Goal: Information Seeking & Learning: Learn about a topic

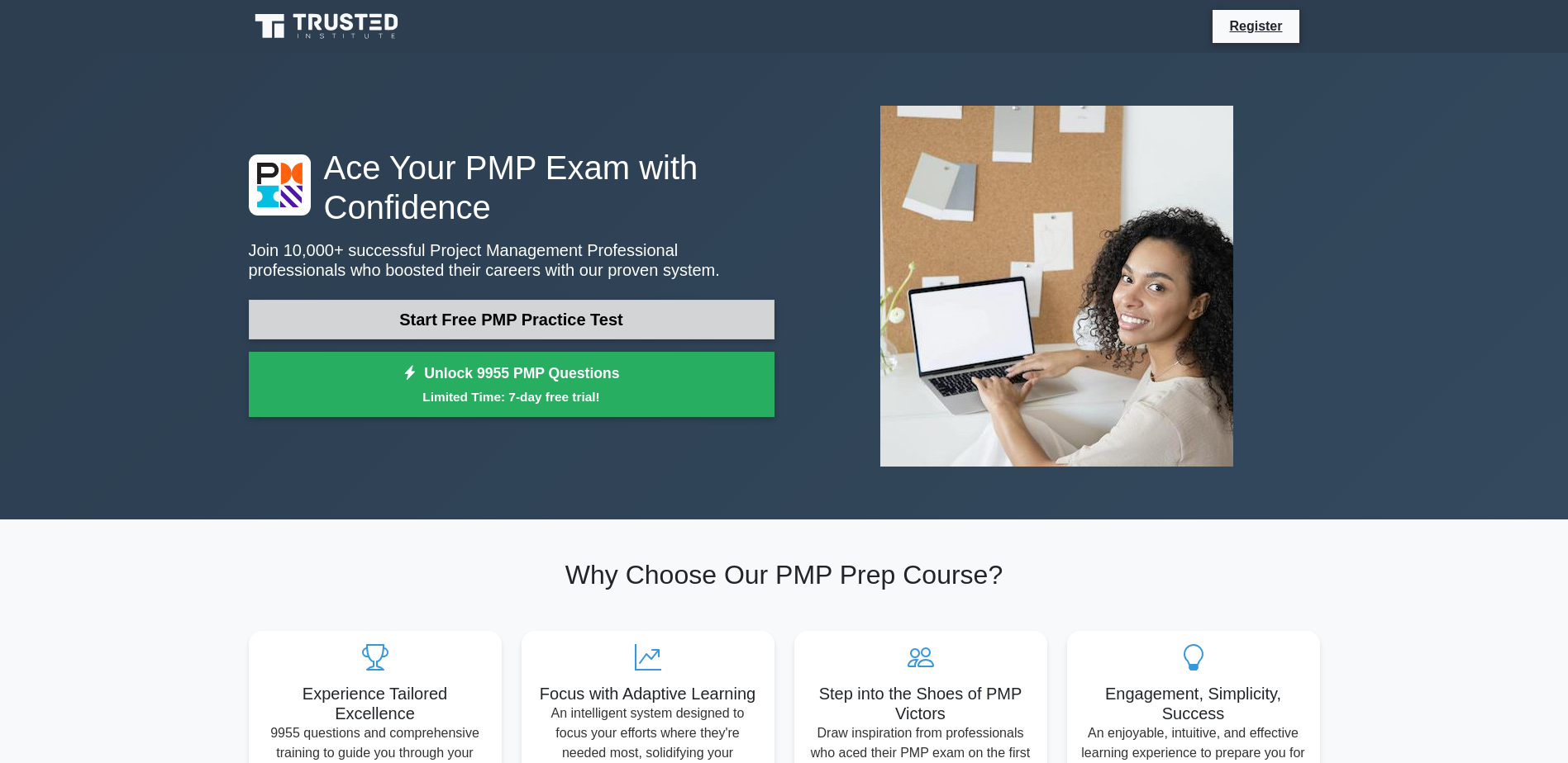
click at [338, 324] on link "Start Free PMP Practice Test" at bounding box center [511, 319] width 525 height 40
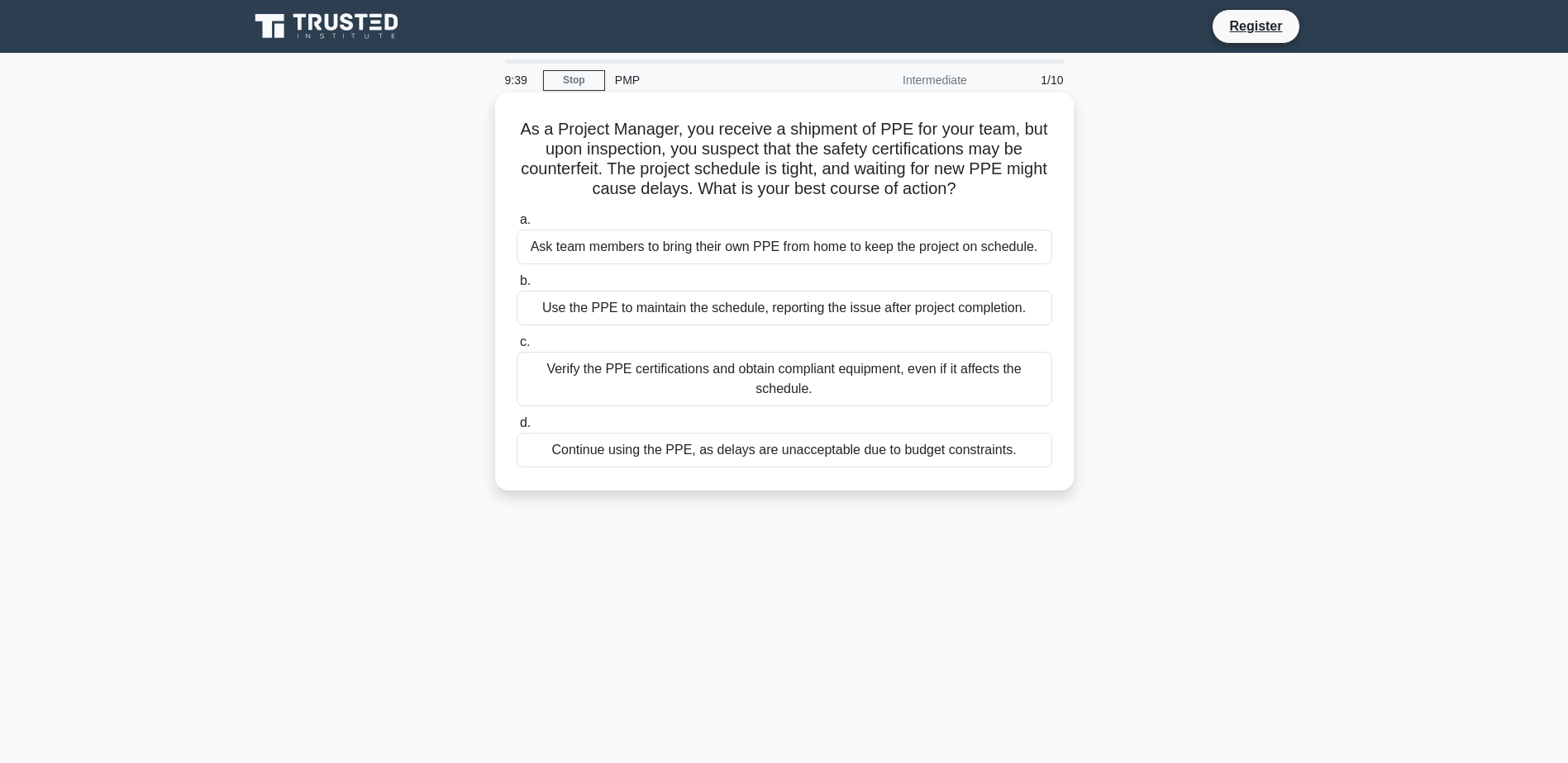
click at [613, 361] on div "Verify the PPE certifications and obtain compliant equipment, even if it affect…" at bounding box center [784, 379] width 536 height 55
click at [516, 347] on input "c. Verify the PPE certifications and obtain compliant equipment, even if it aff…" at bounding box center [516, 342] width 0 height 11
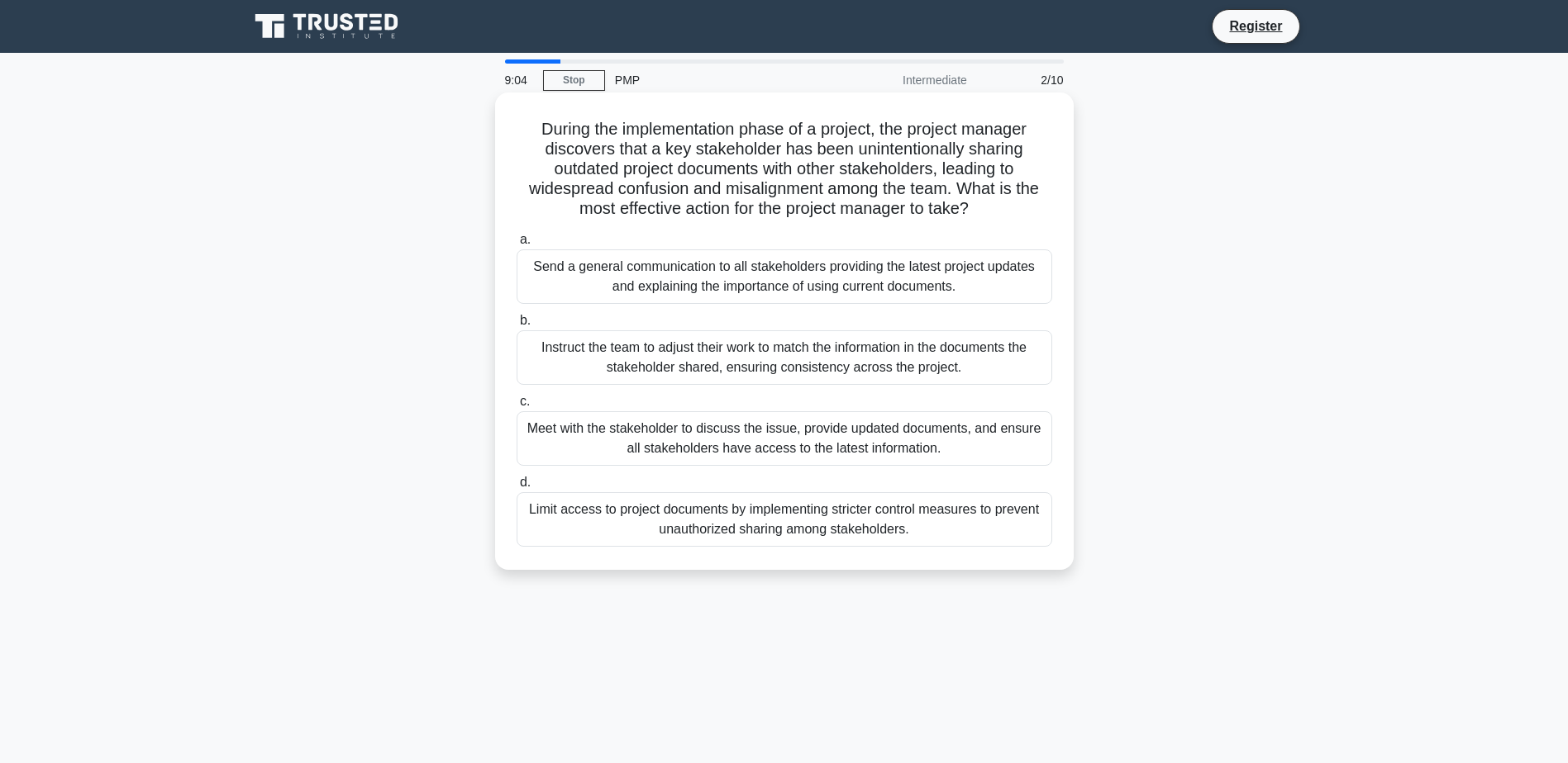
click at [827, 418] on div "Meet with the stakeholder to discuss the issue, provide updated documents, and …" at bounding box center [784, 439] width 536 height 55
click at [516, 408] on input "c. Meet with the stakeholder to discuss the issue, provide updated documents, a…" at bounding box center [516, 402] width 0 height 11
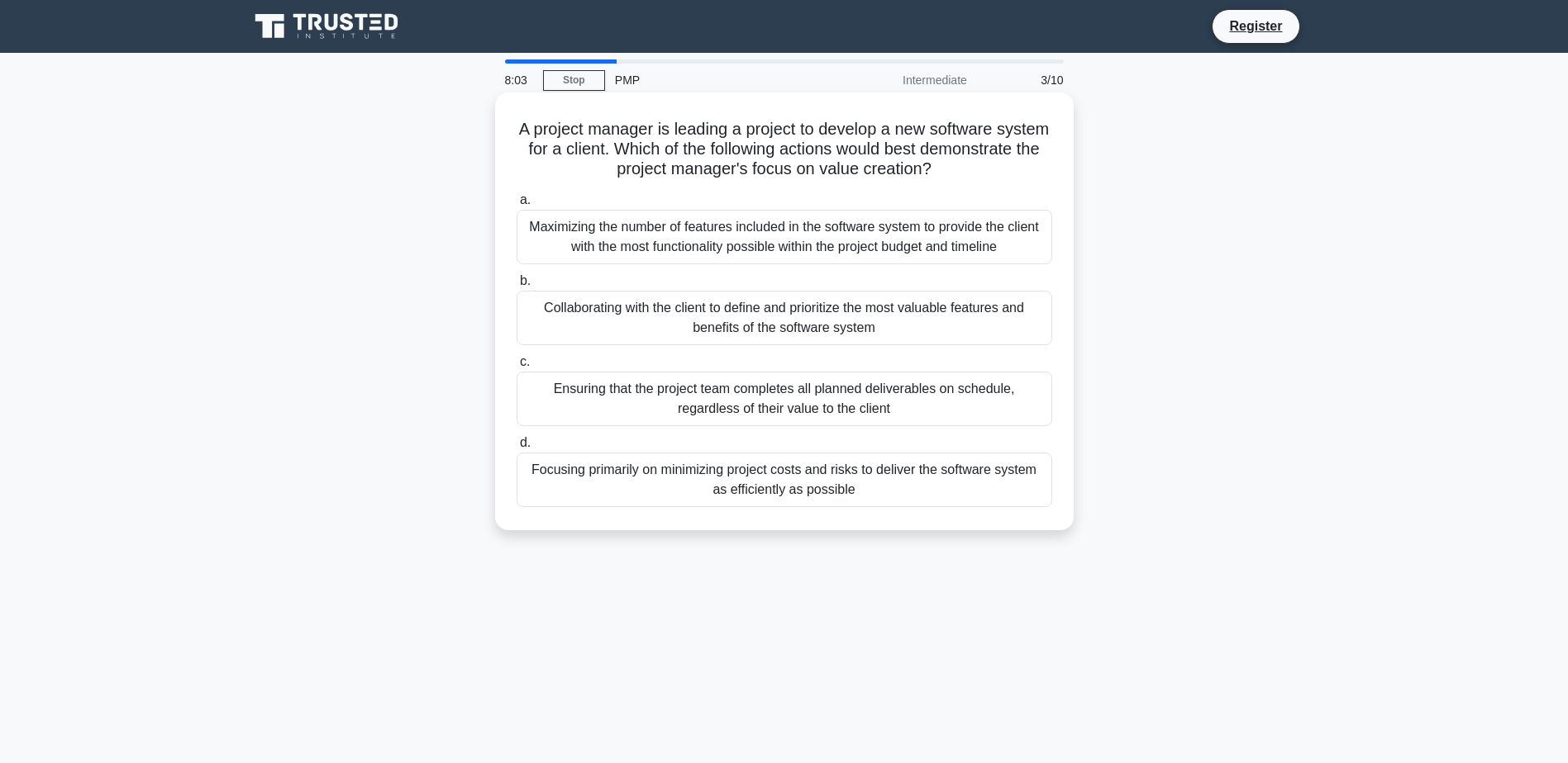
click at [691, 235] on div "Maximizing the number of features included in the software system to provide th…" at bounding box center [784, 237] width 536 height 55
click at [516, 206] on input "a. Maximizing the number of features included in the software system to provide…" at bounding box center [516, 201] width 0 height 11
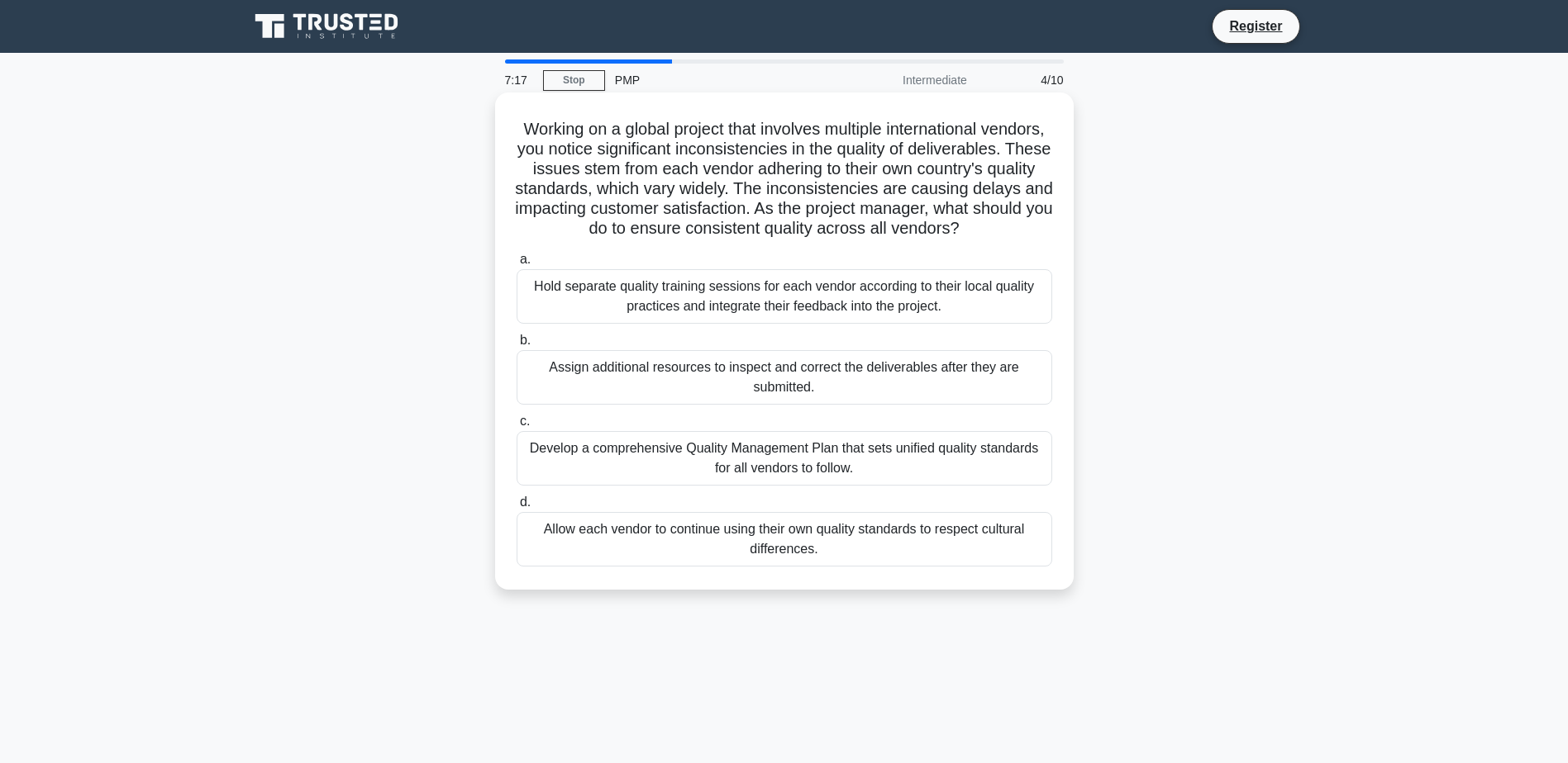
click at [692, 471] on div "Develop a comprehensive Quality Management Plan that sets unified quality stand…" at bounding box center [784, 459] width 536 height 55
click at [516, 427] on input "c. Develop a comprehensive Quality Management Plan that sets unified quality st…" at bounding box center [516, 422] width 0 height 11
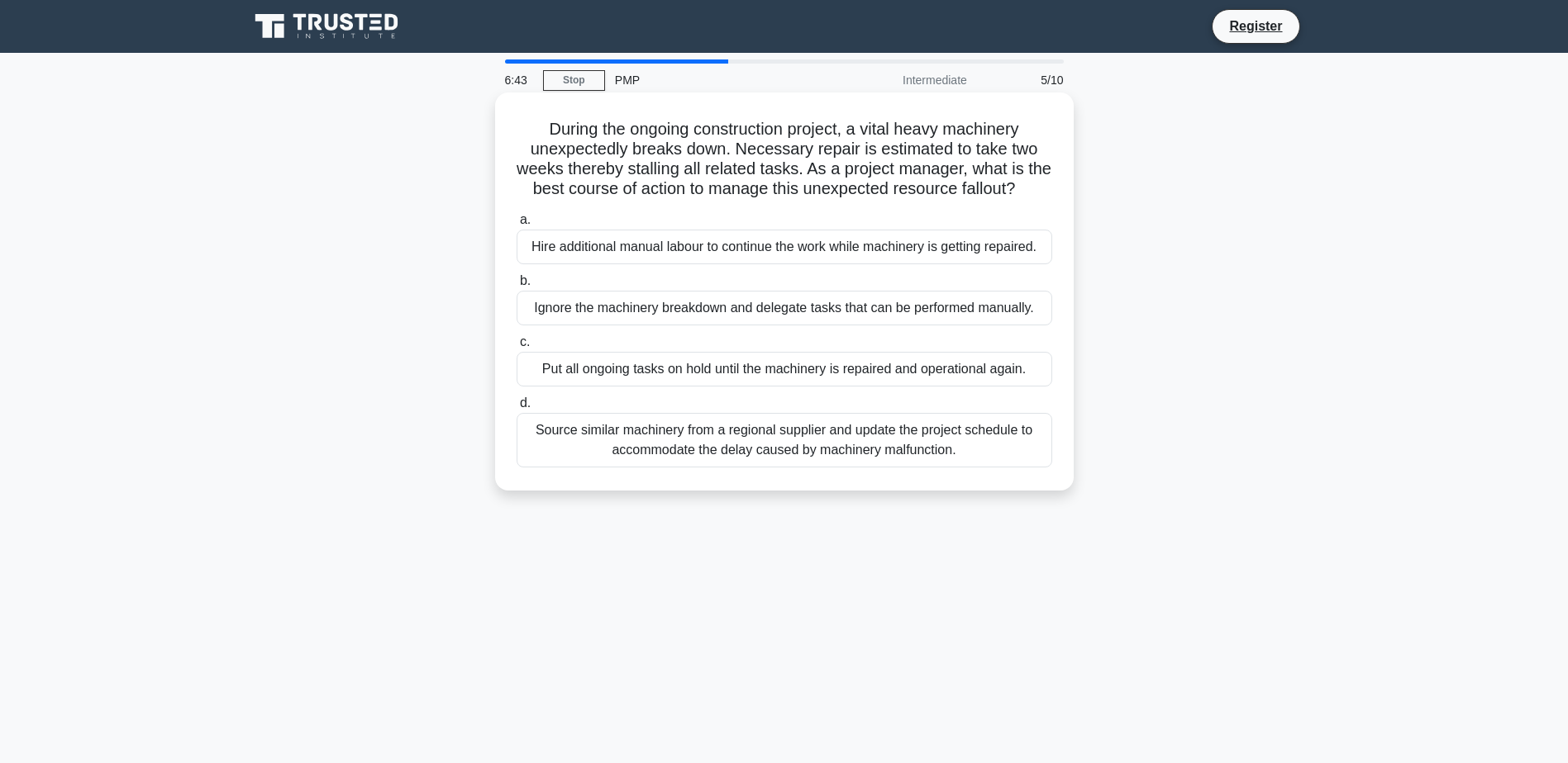
click at [648, 448] on div "Source similar machinery from a regional supplier and update the project schedu…" at bounding box center [784, 440] width 536 height 55
click at [516, 409] on input "d. Source similar machinery from a regional supplier and update the project sch…" at bounding box center [516, 403] width 0 height 11
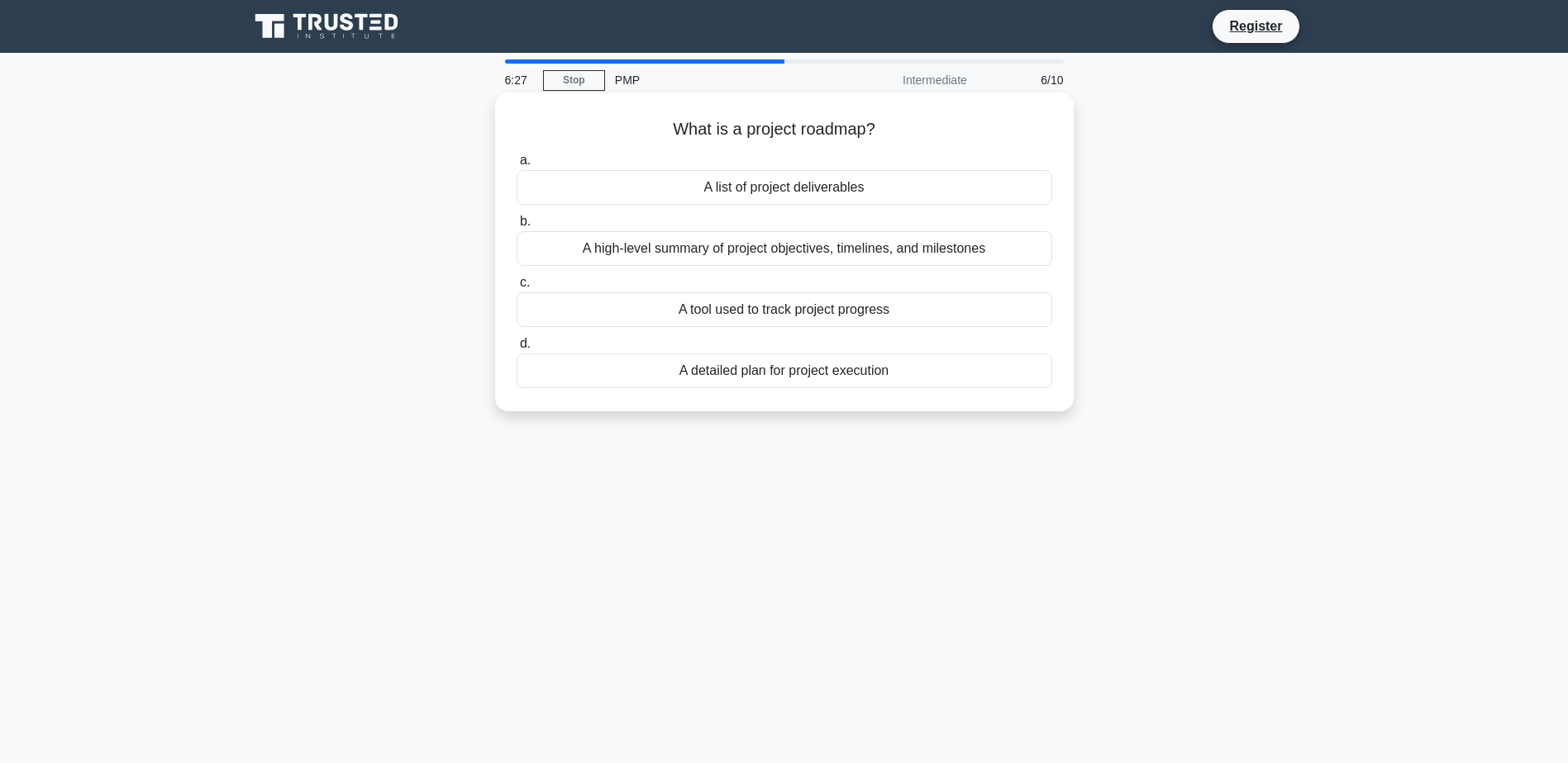
click at [1003, 249] on div "A high-level summary of project objectives, timelines, and milestones" at bounding box center [784, 248] width 536 height 34
click at [516, 227] on input "b. A high-level summary of project objectives, timelines, and milestones" at bounding box center [516, 222] width 0 height 11
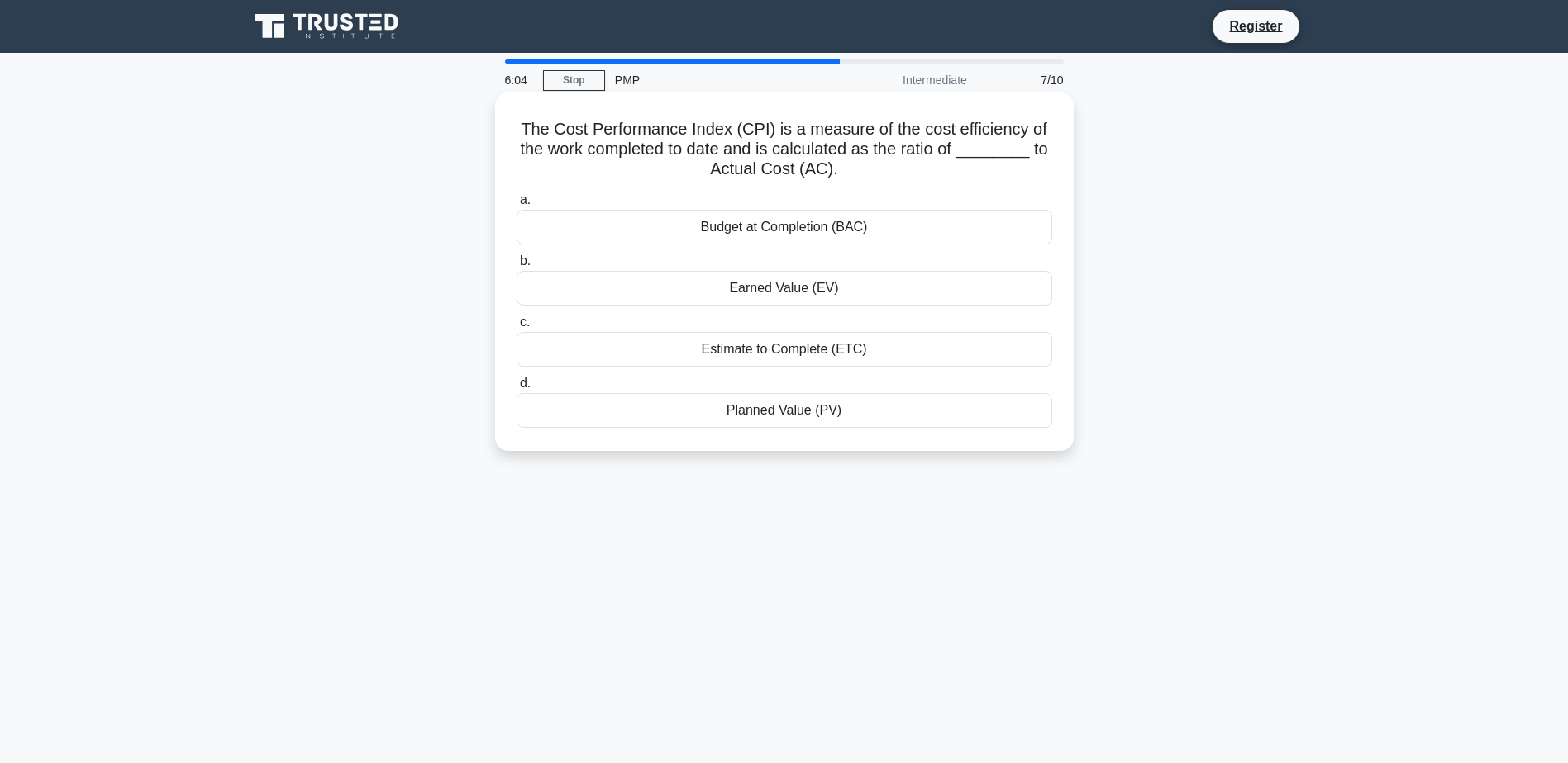
click at [790, 413] on div "Planned Value (PV)" at bounding box center [784, 410] width 536 height 34
click at [516, 389] on input "d. Planned Value (PV)" at bounding box center [516, 384] width 0 height 11
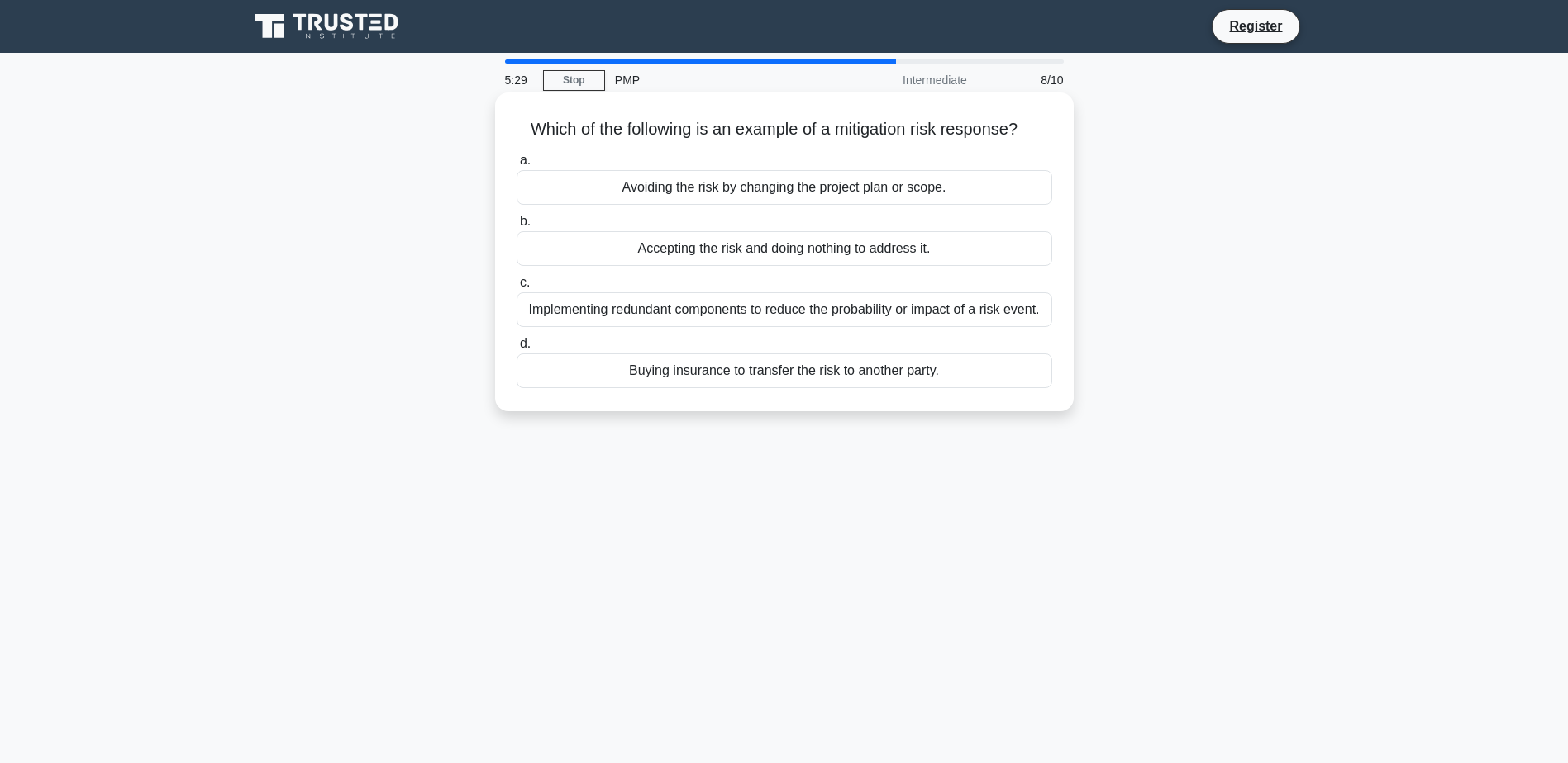
click at [950, 247] on div "Accepting the risk and doing nothing to address it." at bounding box center [784, 248] width 536 height 34
click at [516, 227] on input "b. Accepting the risk and doing nothing to address it." at bounding box center [516, 222] width 0 height 11
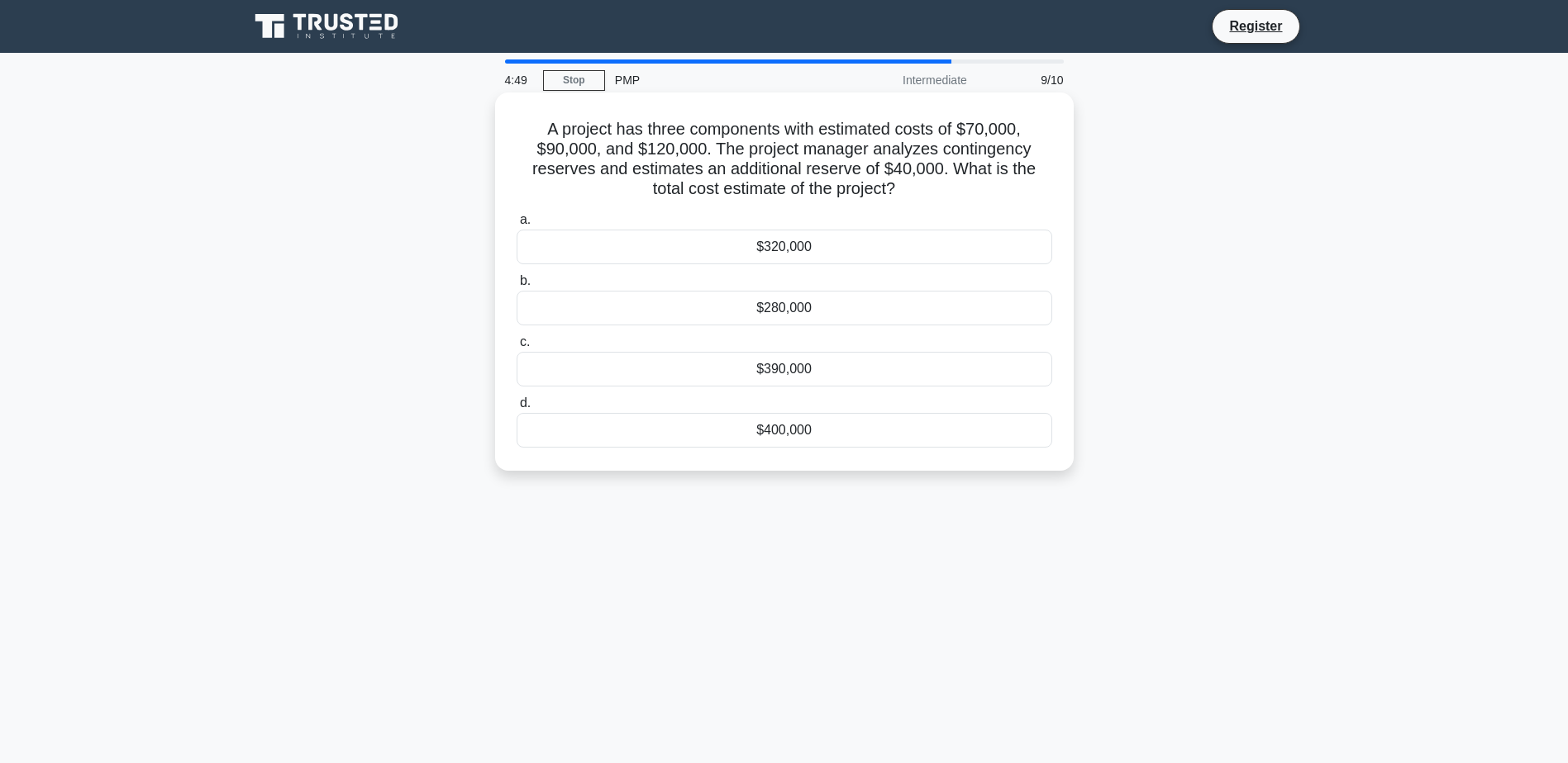
click at [813, 264] on div "$320,000" at bounding box center [784, 247] width 536 height 34
click at [516, 225] on input "a. $320,000" at bounding box center [516, 220] width 0 height 11
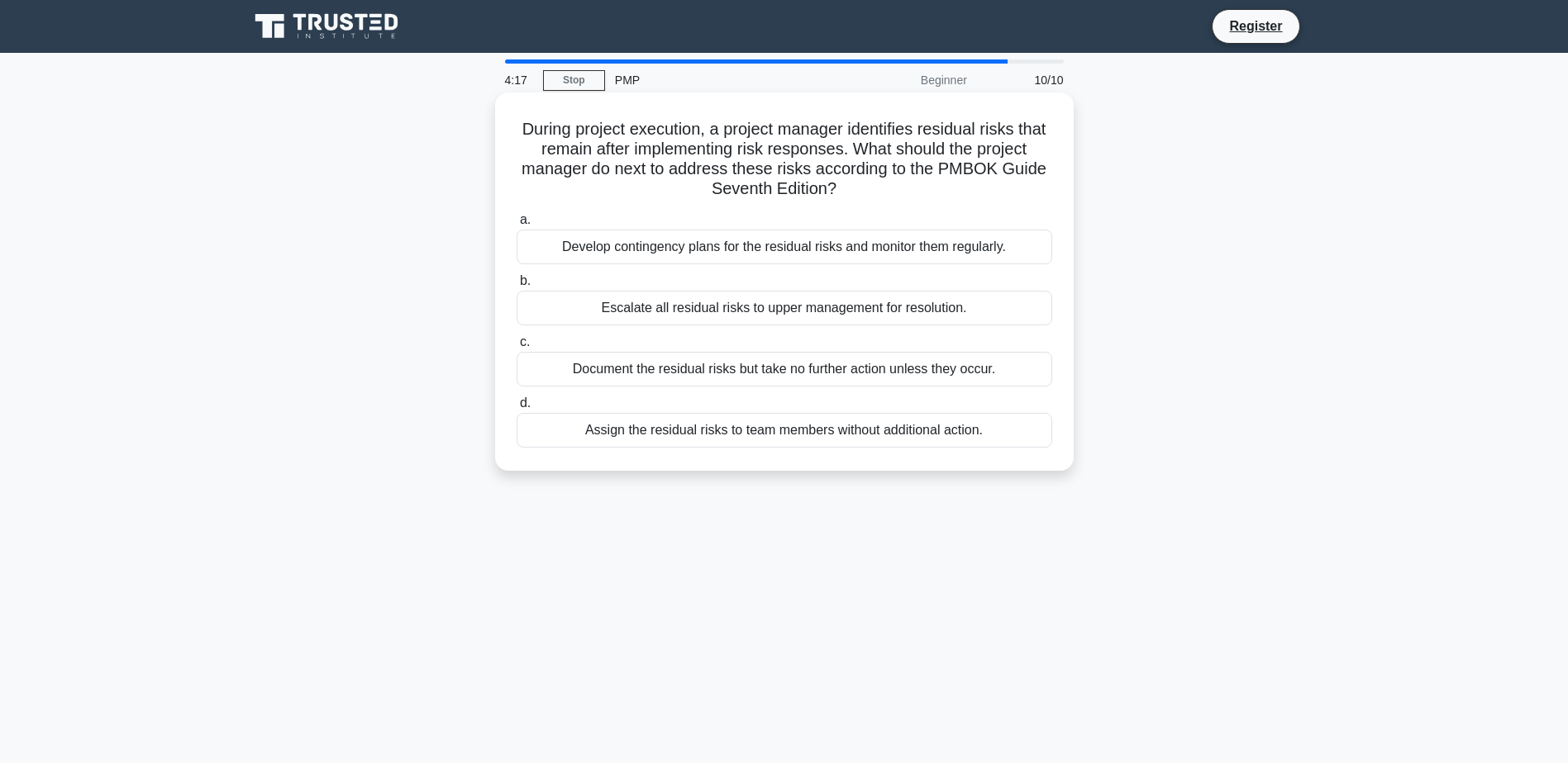
click at [823, 248] on div "Develop contingency plans for the residual risks and monitor them regularly." at bounding box center [784, 247] width 536 height 34
click at [516, 225] on input "a. Develop contingency plans for the residual risks and monitor them regularly." at bounding box center [516, 220] width 0 height 11
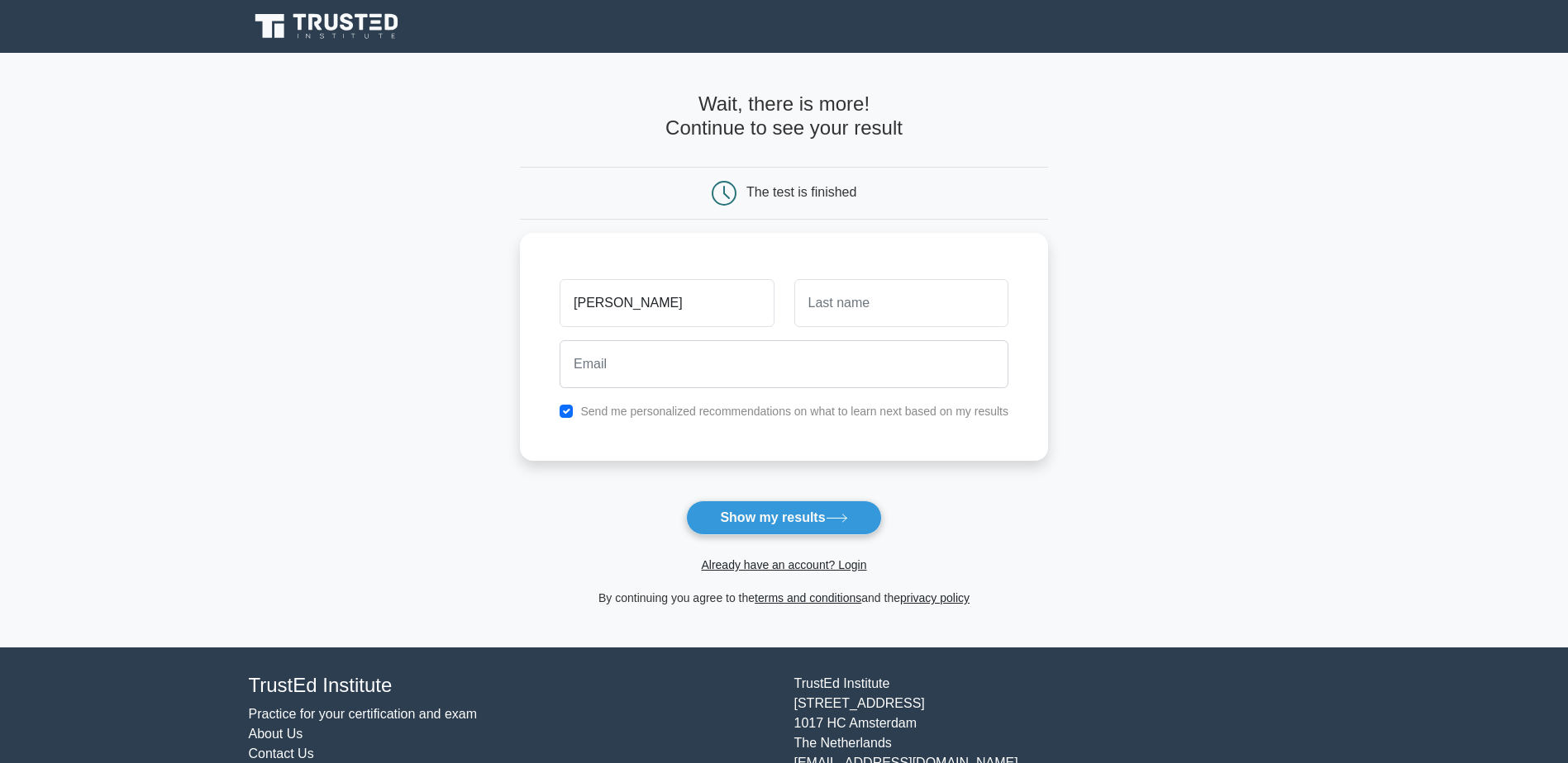
type input "kristy"
type input "Blanchard"
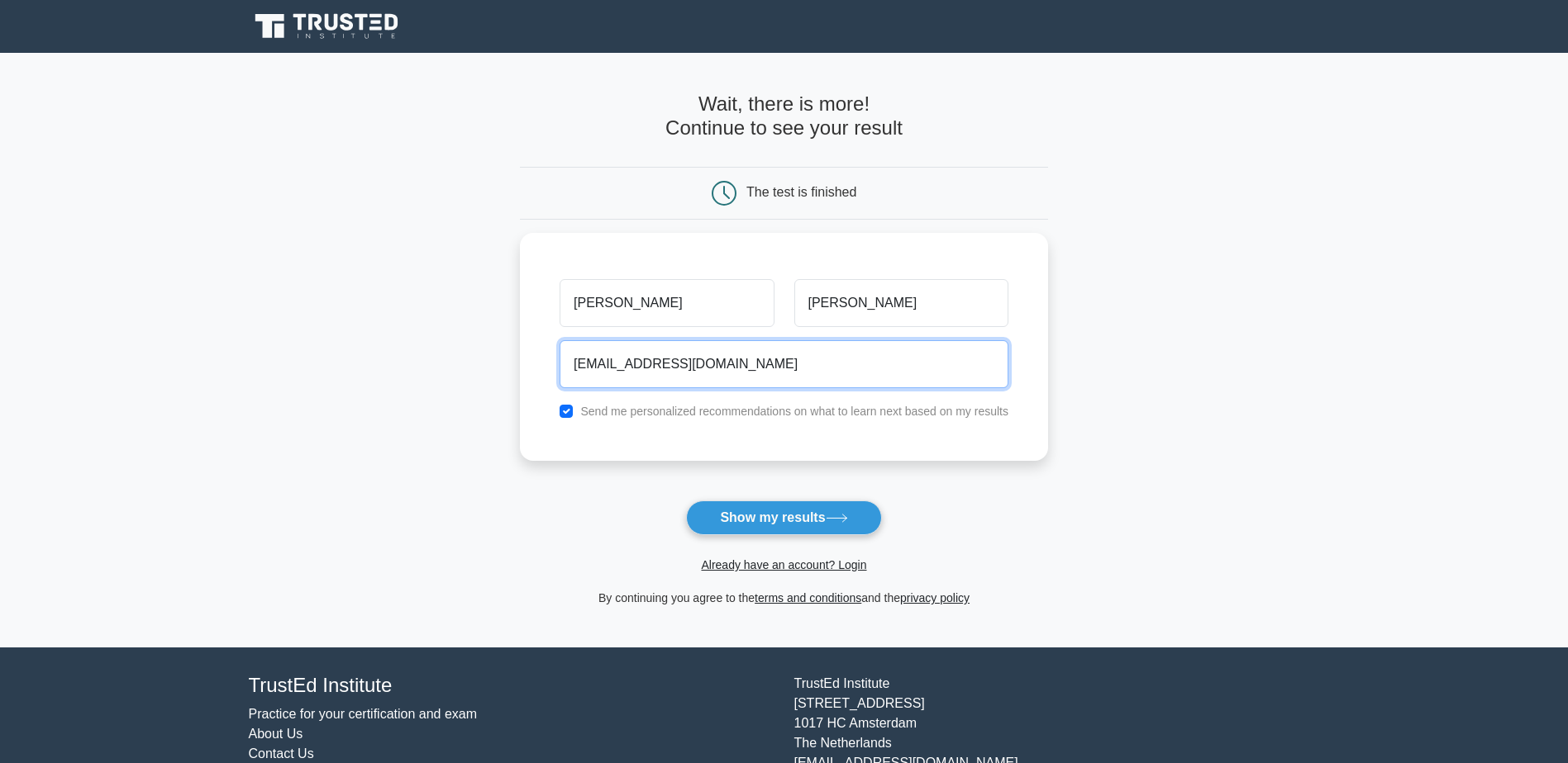
type input "rmh_sjn_kblanchard@msn.com"
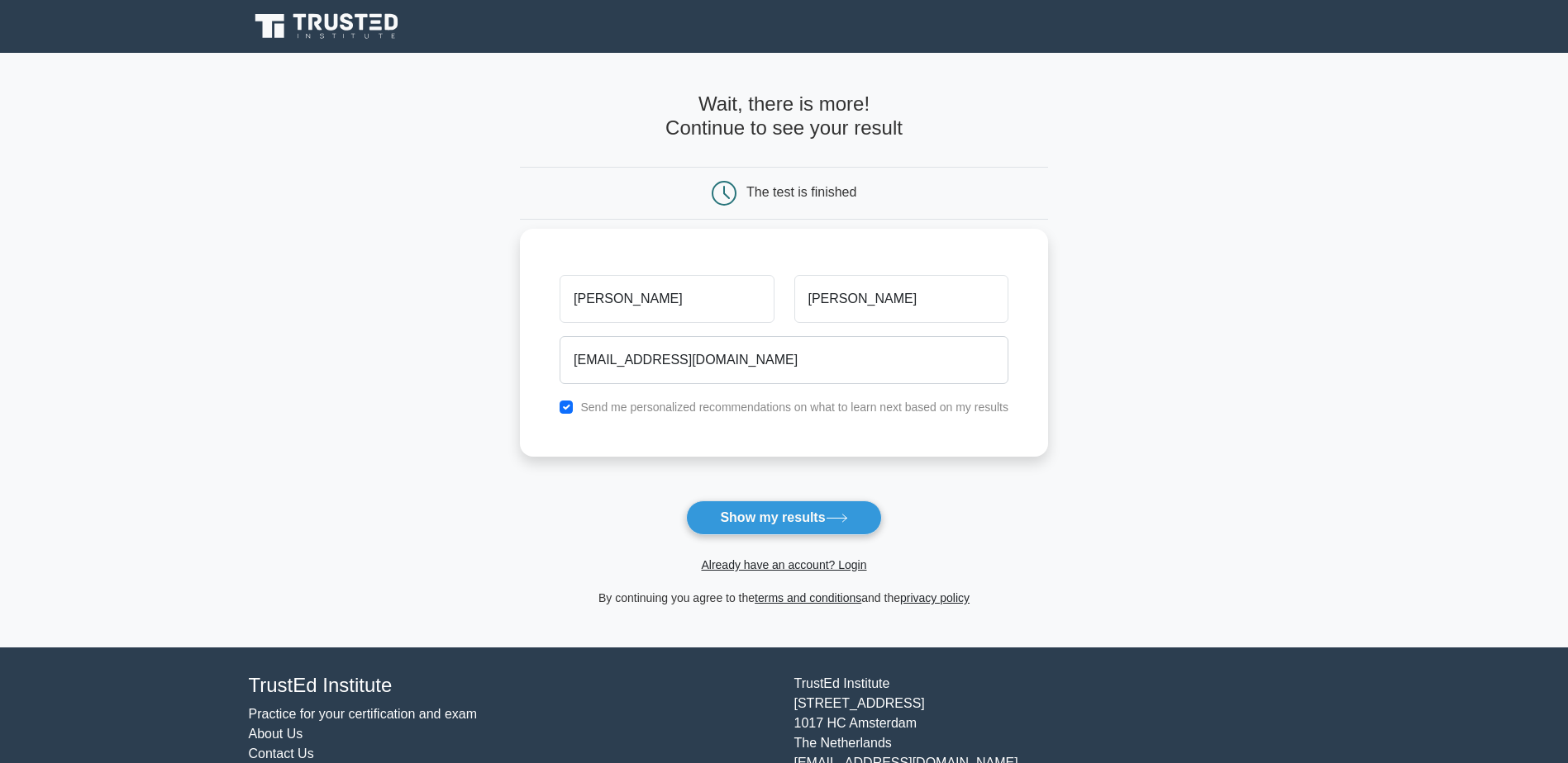
click at [579, 404] on div "Send me personalized recommendations on what to learn next based on my results" at bounding box center [784, 407] width 469 height 19
click at [570, 408] on input "checkbox" at bounding box center [566, 407] width 13 height 13
checkbox input "false"
click at [757, 524] on button "Show my results" at bounding box center [784, 517] width 195 height 34
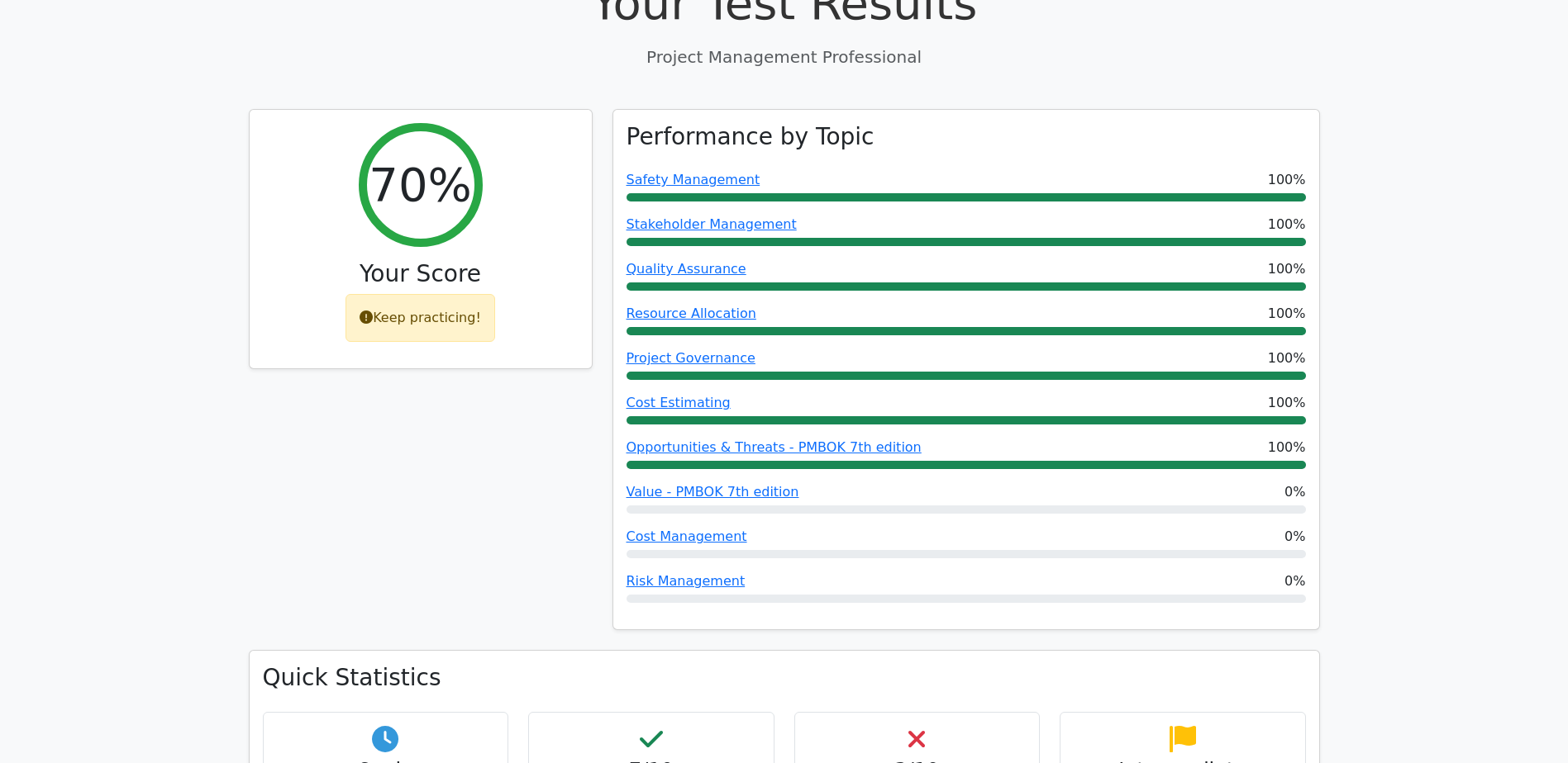
scroll to position [991, 0]
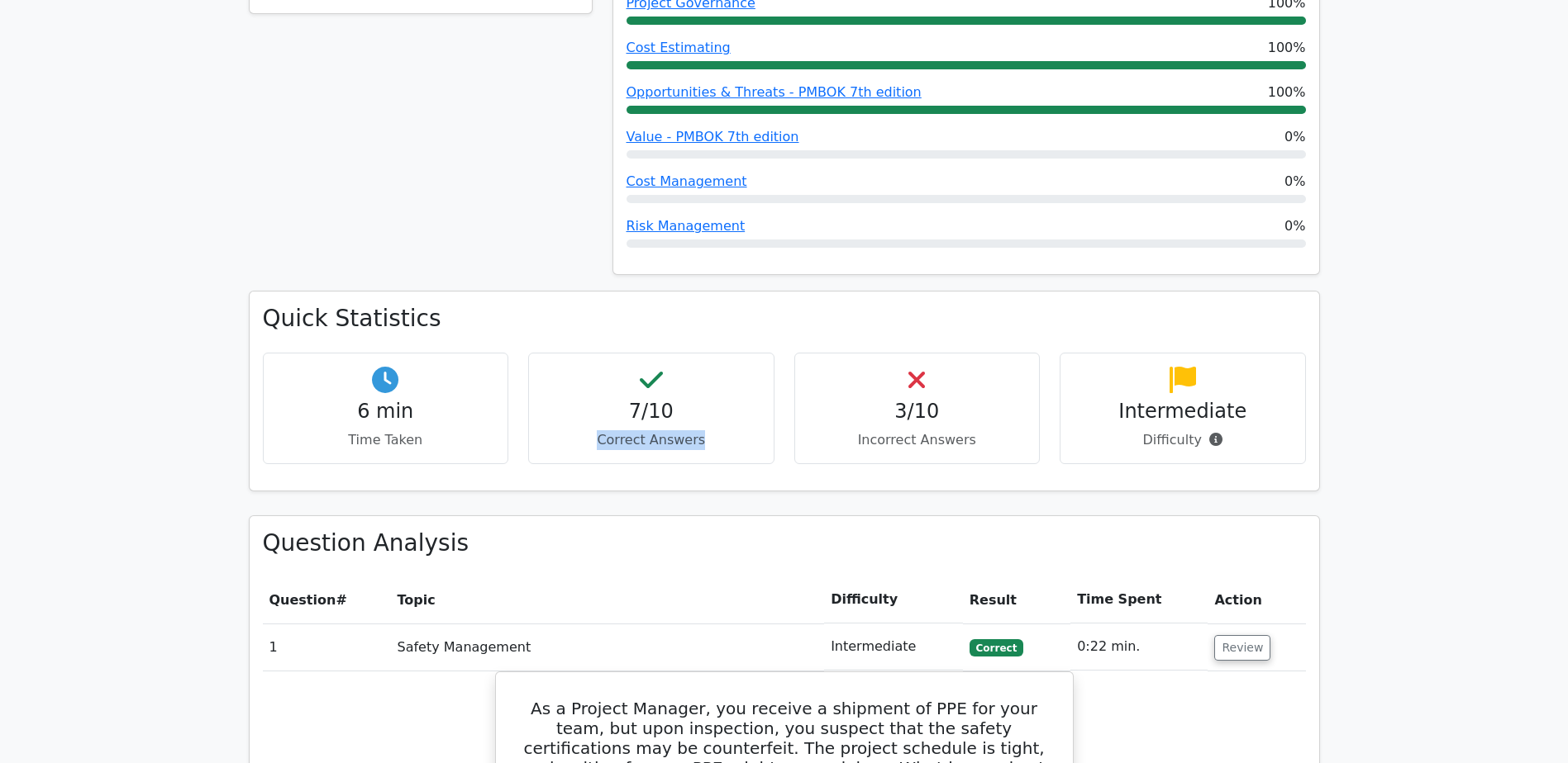
drag, startPoint x: 607, startPoint y: 359, endPoint x: 700, endPoint y: 361, distance: 93.0
click at [700, 431] on p "Correct Answers" at bounding box center [651, 440] width 218 height 19
drag, startPoint x: 700, startPoint y: 361, endPoint x: 857, endPoint y: 365, distance: 157.1
click at [857, 431] on p "Incorrect Answers" at bounding box center [917, 440] width 218 height 19
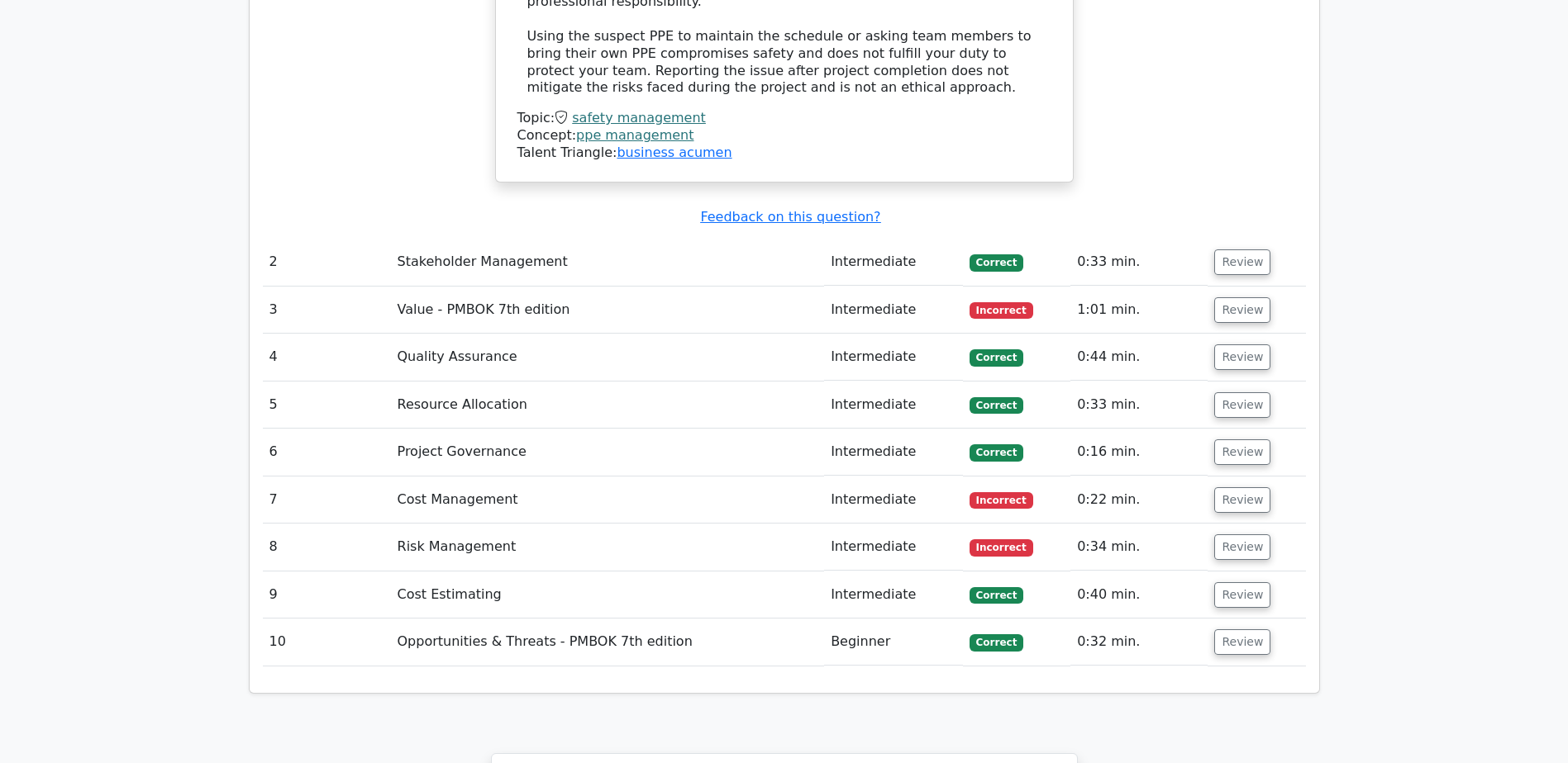
scroll to position [2065, 0]
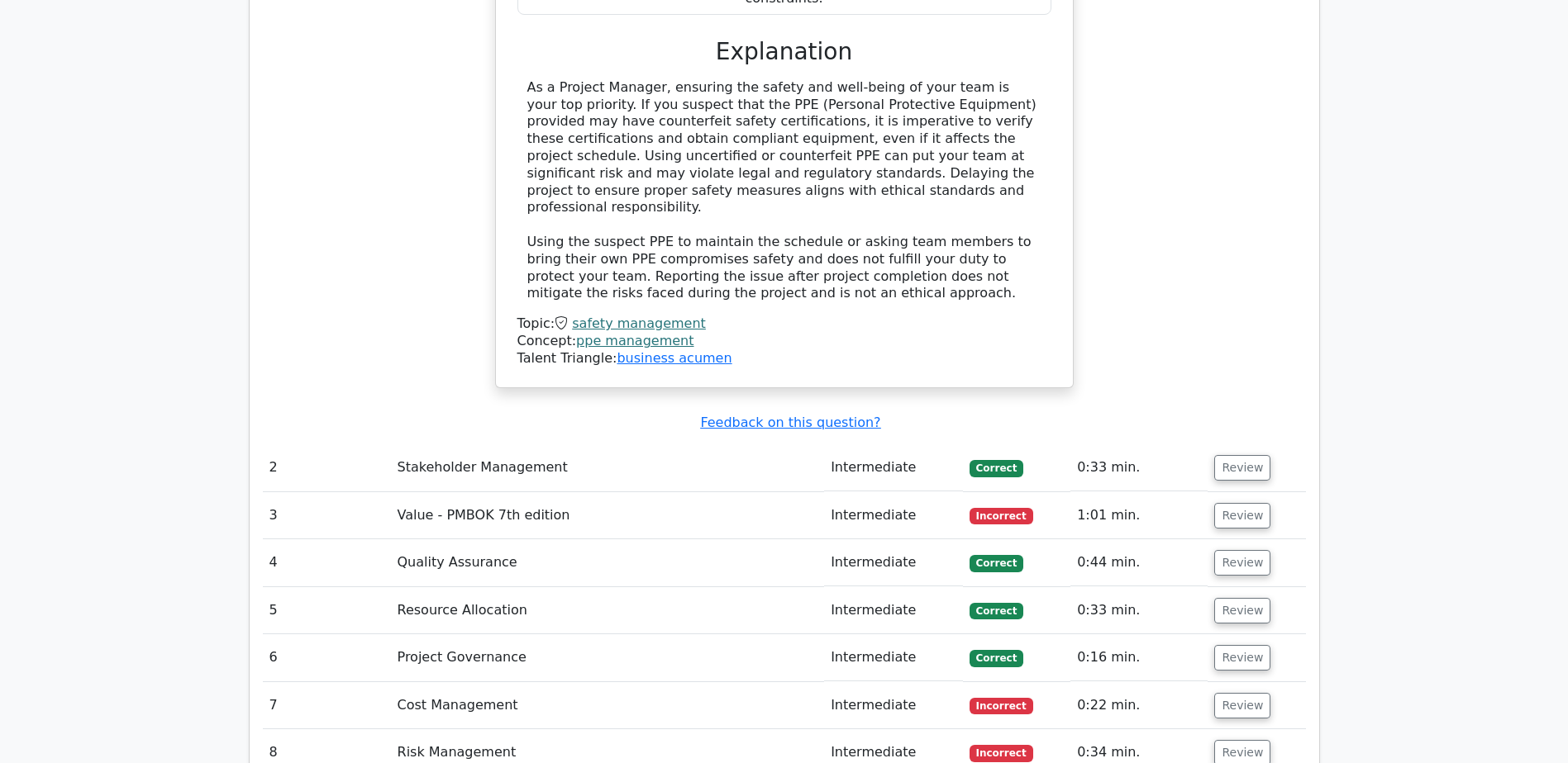
click at [603, 492] on td "Value - PMBOK 7th edition" at bounding box center [608, 515] width 434 height 47
click at [604, 492] on td "Value - PMBOK 7th edition" at bounding box center [608, 515] width 434 height 47
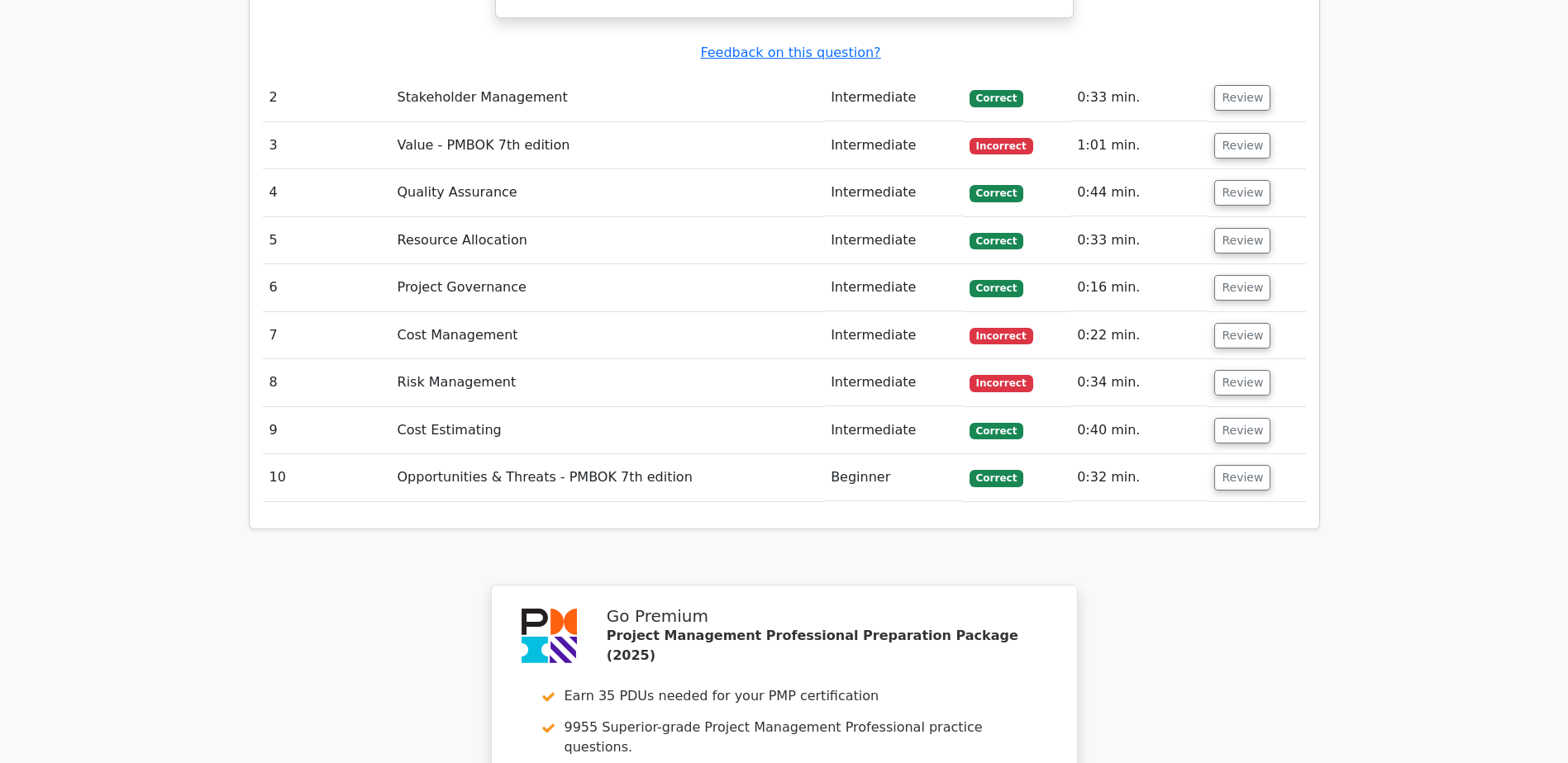
scroll to position [2098, 0]
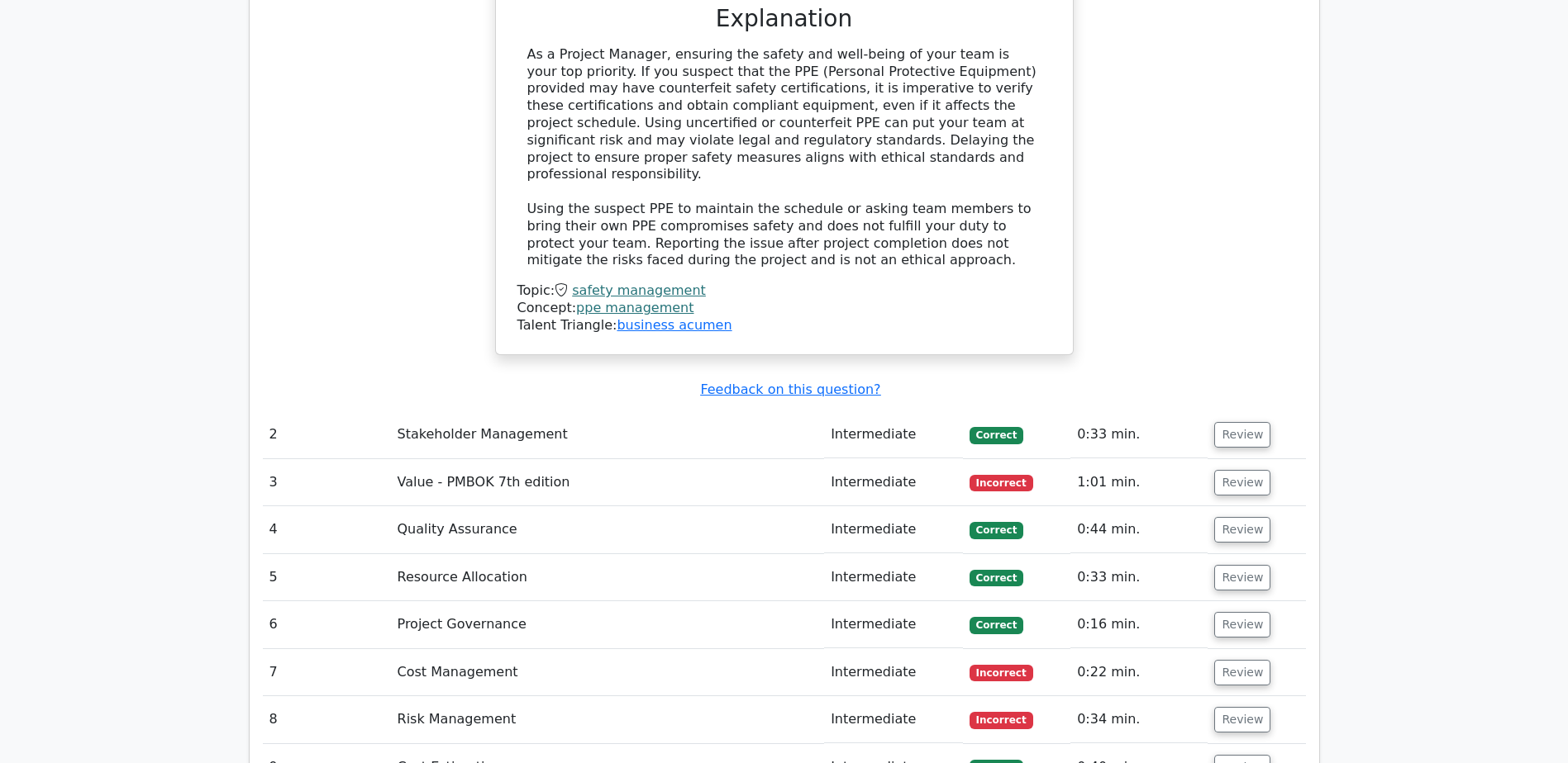
click at [549, 649] on td "Cost Management" at bounding box center [608, 672] width 434 height 47
click at [531, 697] on td "Risk Management" at bounding box center [608, 720] width 434 height 47
click at [525, 460] on td "Value - PMBOK 7th edition" at bounding box center [608, 483] width 434 height 47
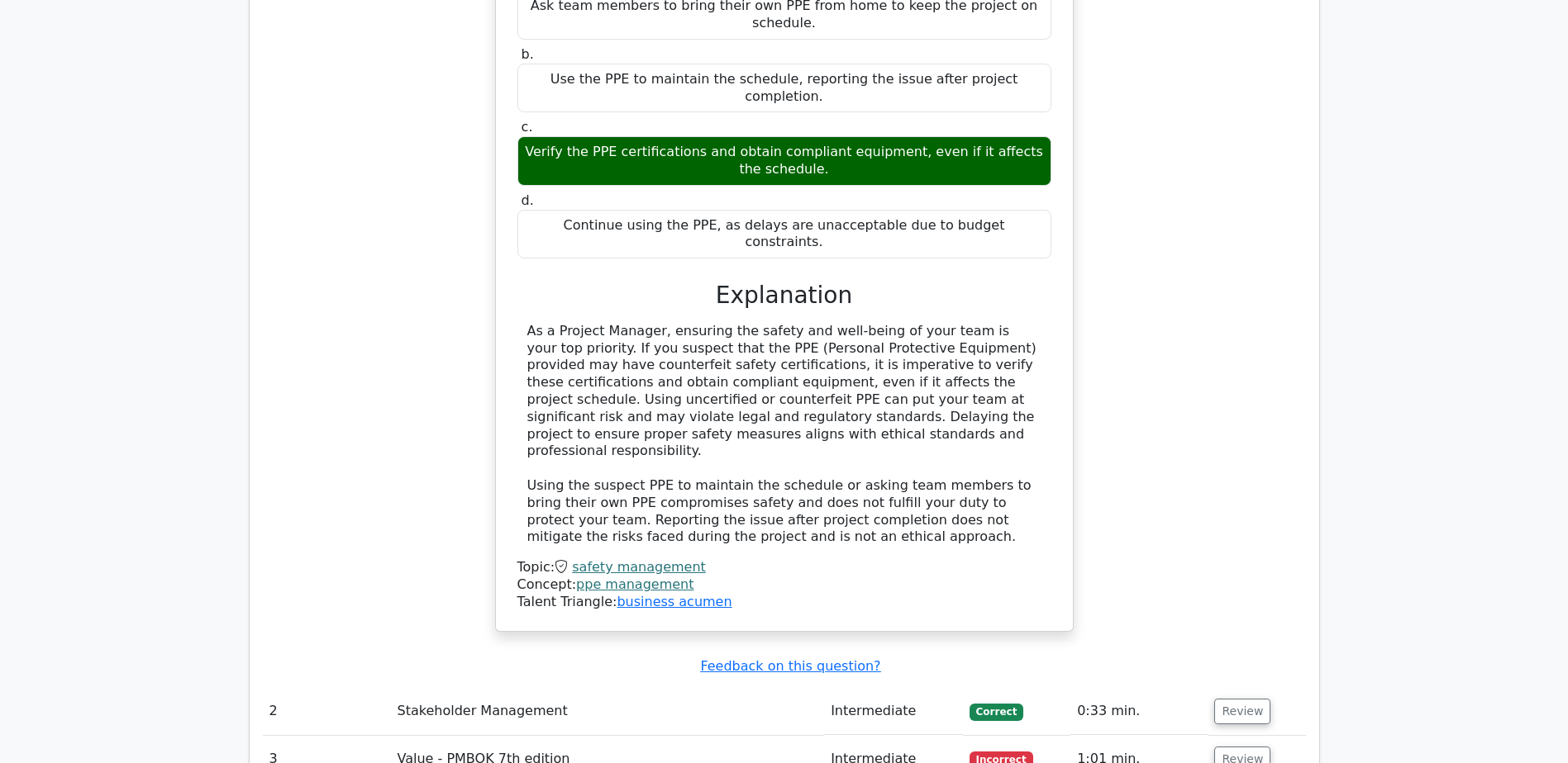
scroll to position [1850, 0]
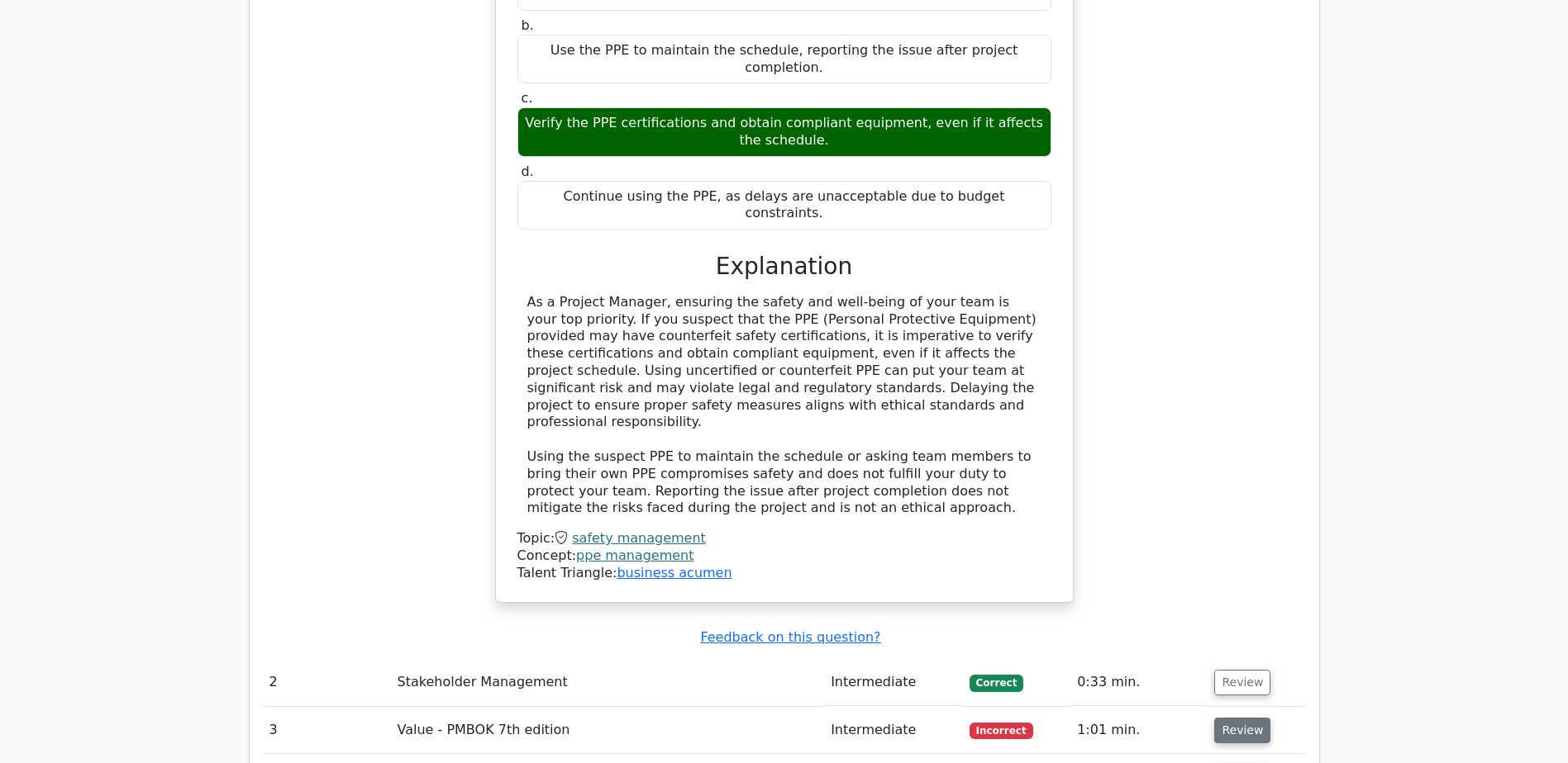
click at [1220, 718] on button "Review" at bounding box center [1243, 730] width 57 height 26
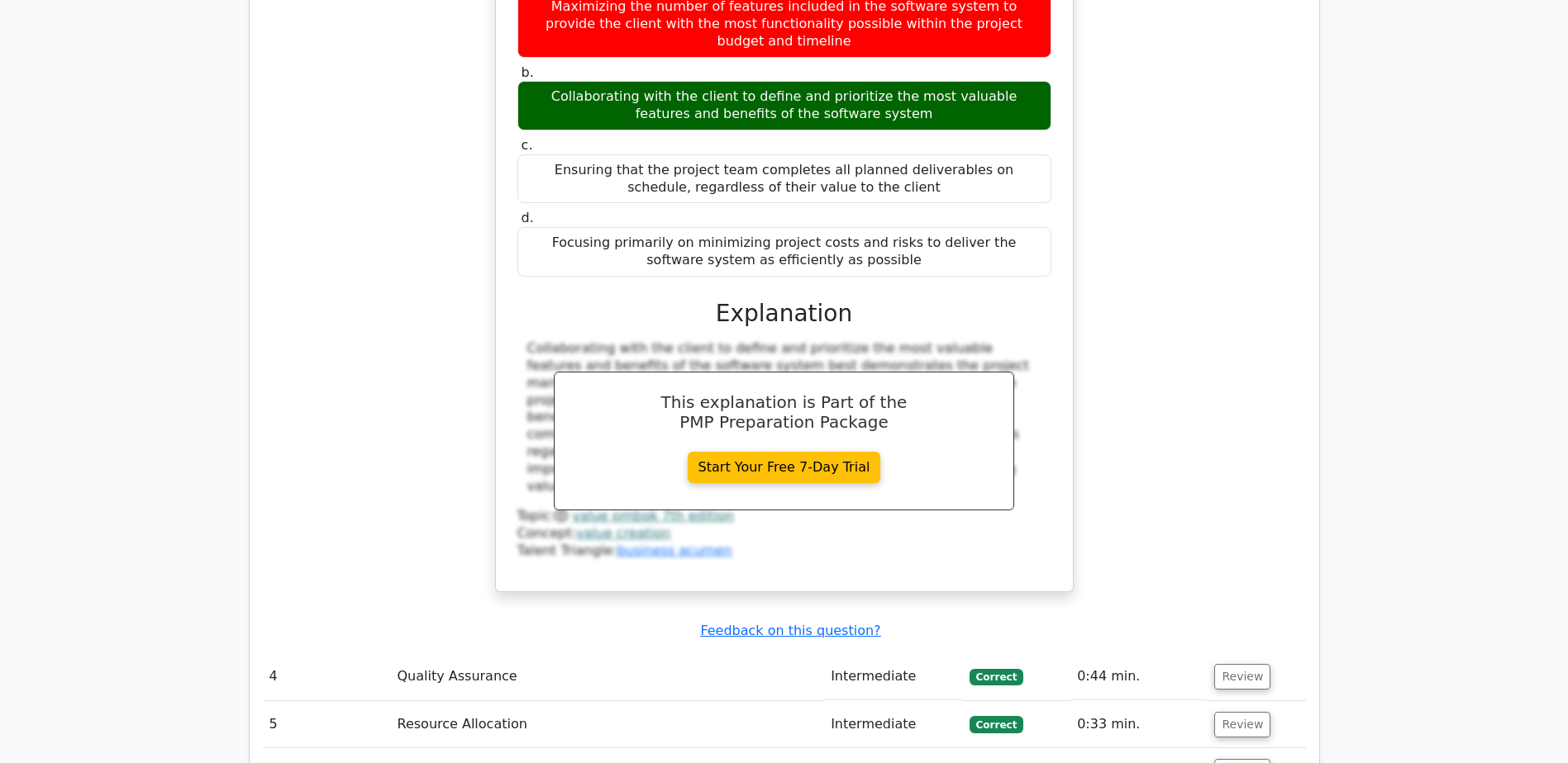
scroll to position [2925, 0]
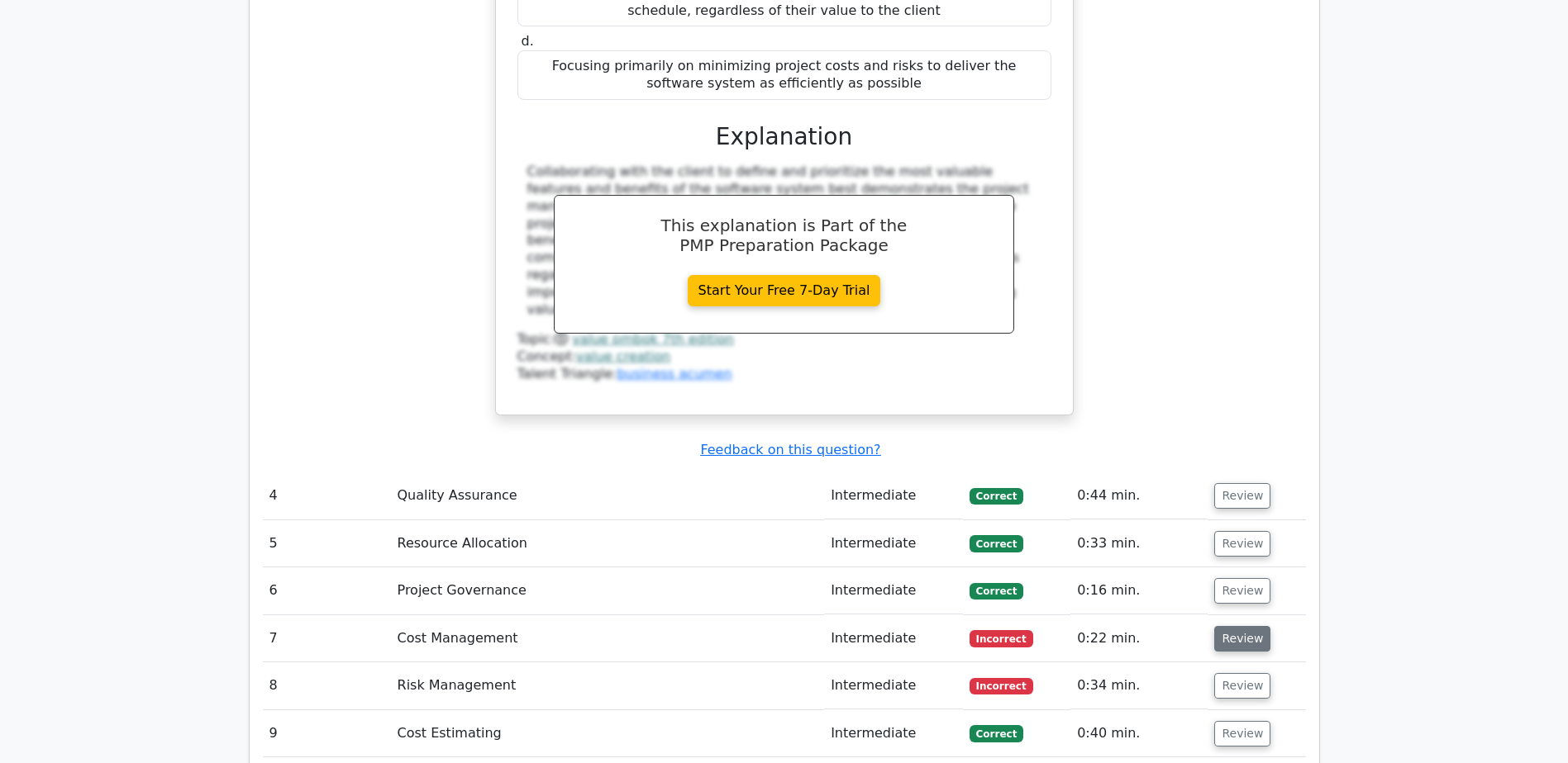
click at [1218, 626] on button "Review" at bounding box center [1243, 638] width 57 height 26
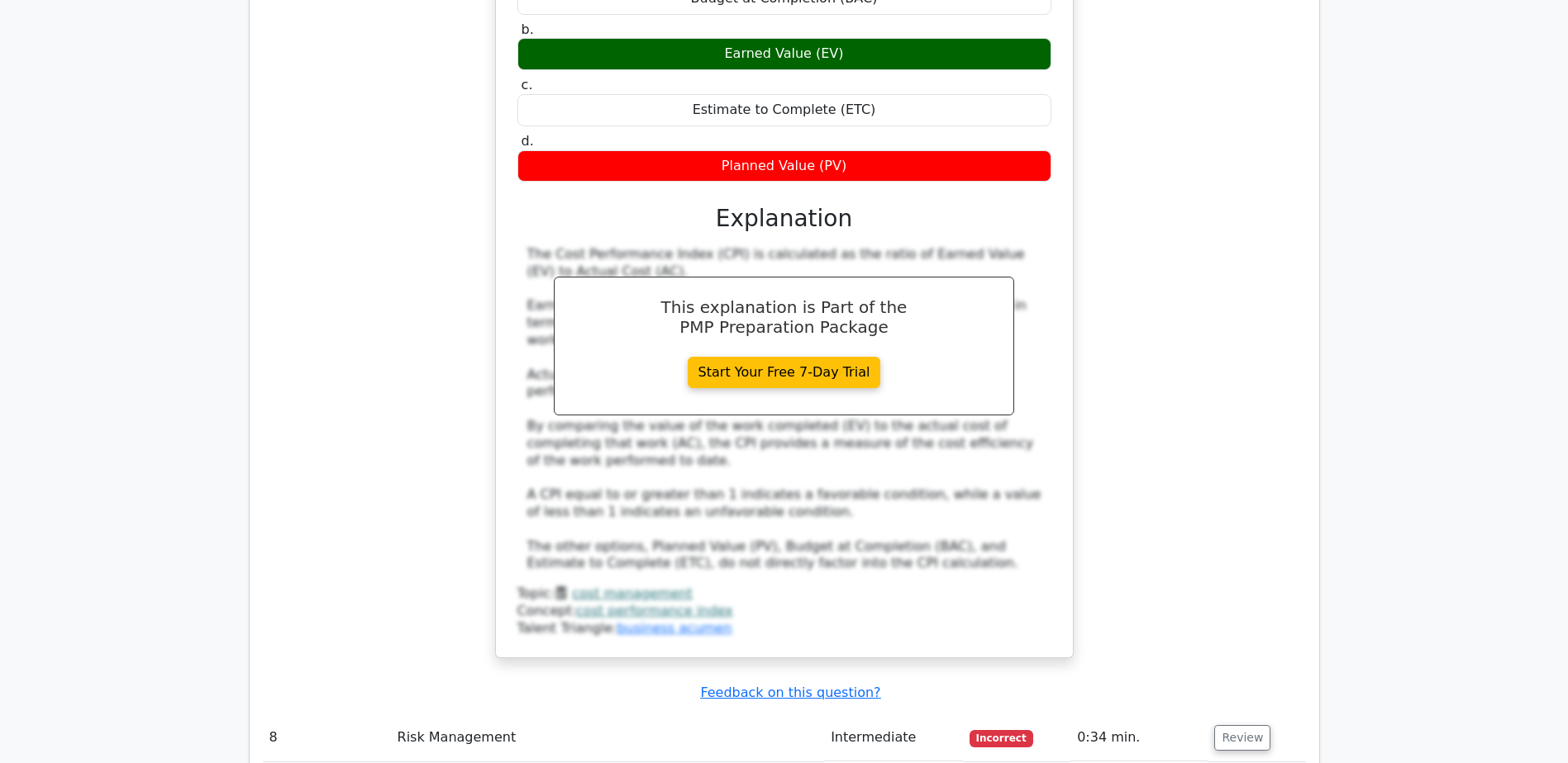
scroll to position [3916, 0]
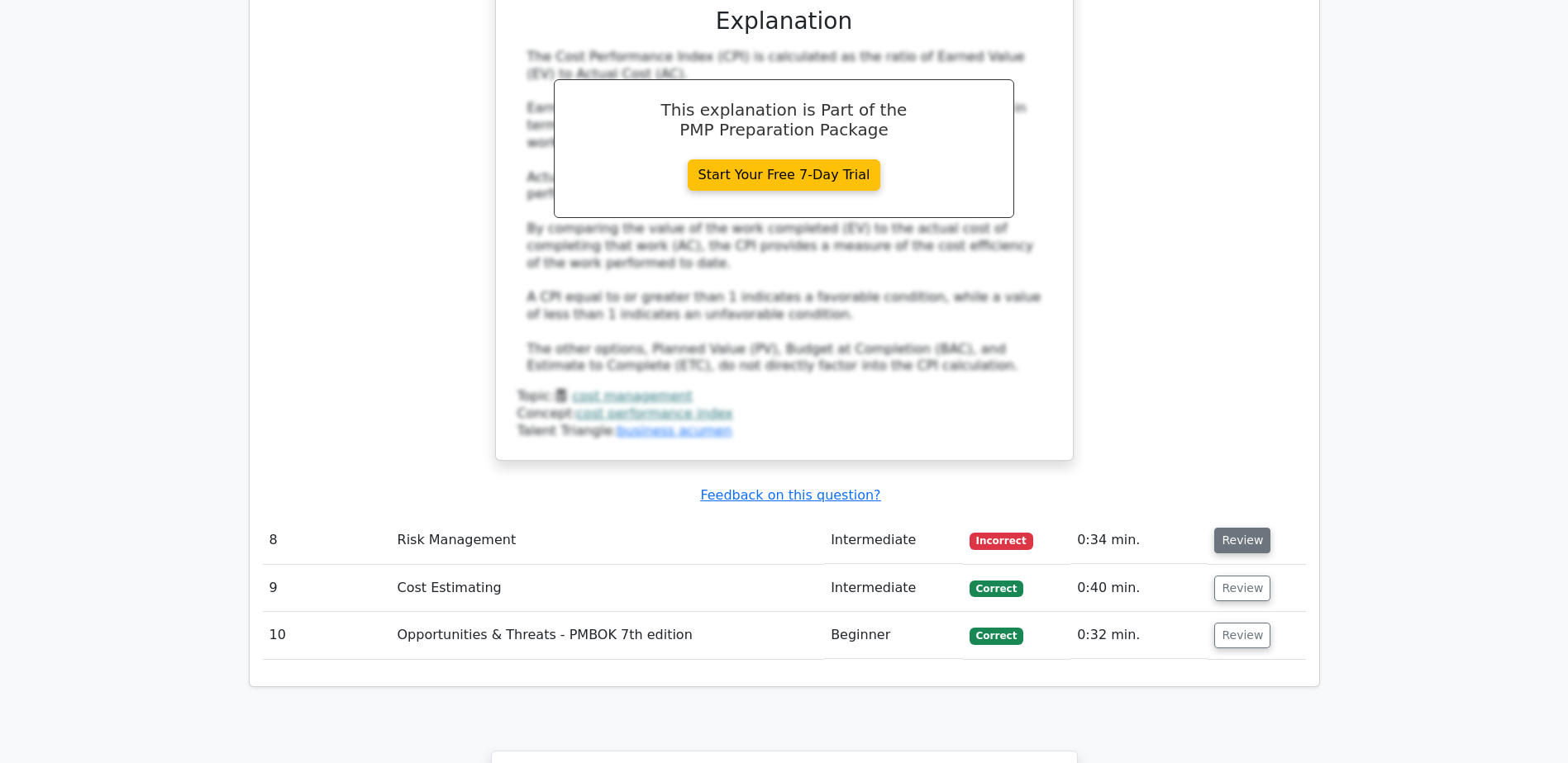
click at [1239, 528] on button "Review" at bounding box center [1243, 540] width 57 height 26
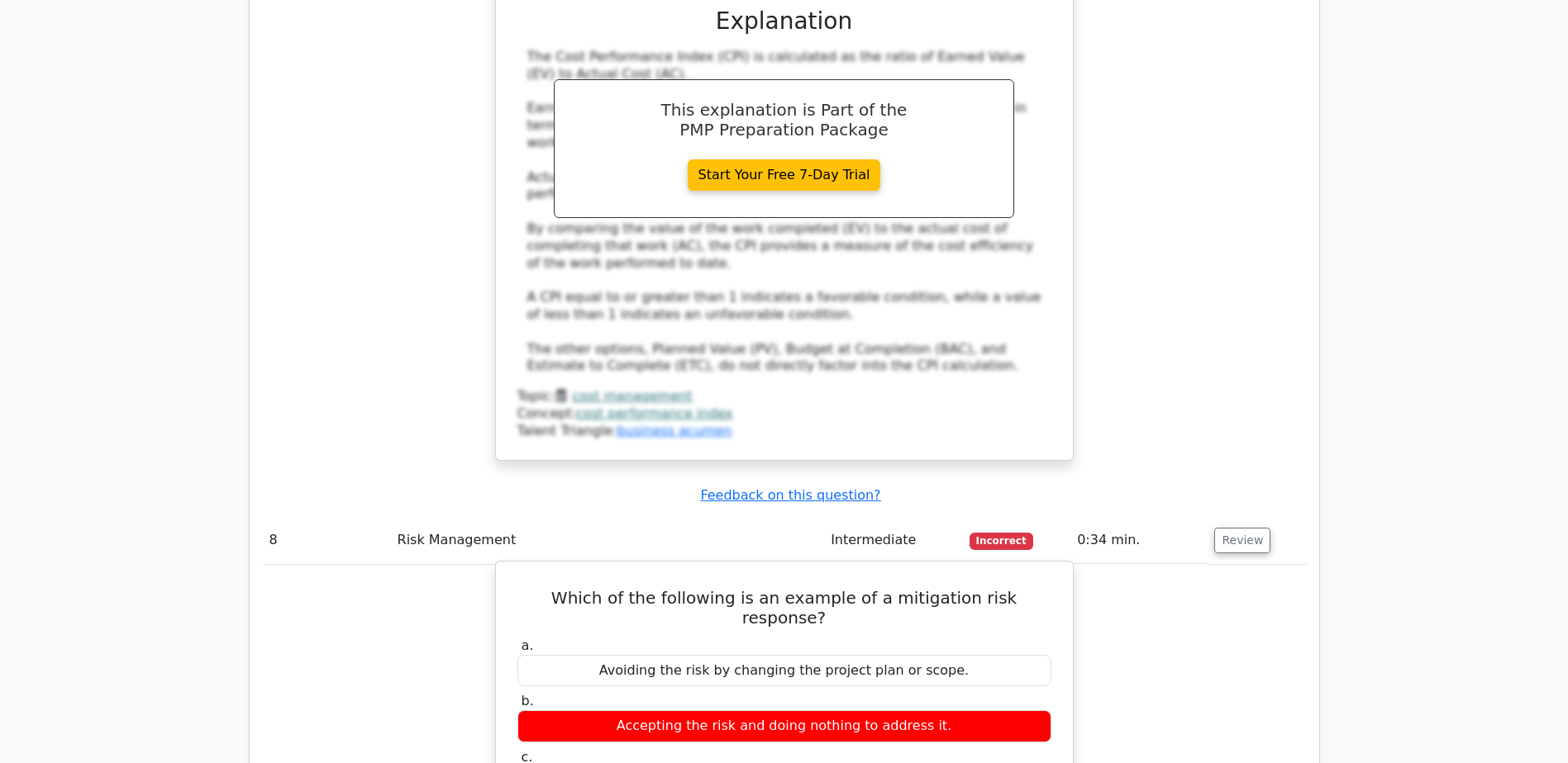
scroll to position [4246, 0]
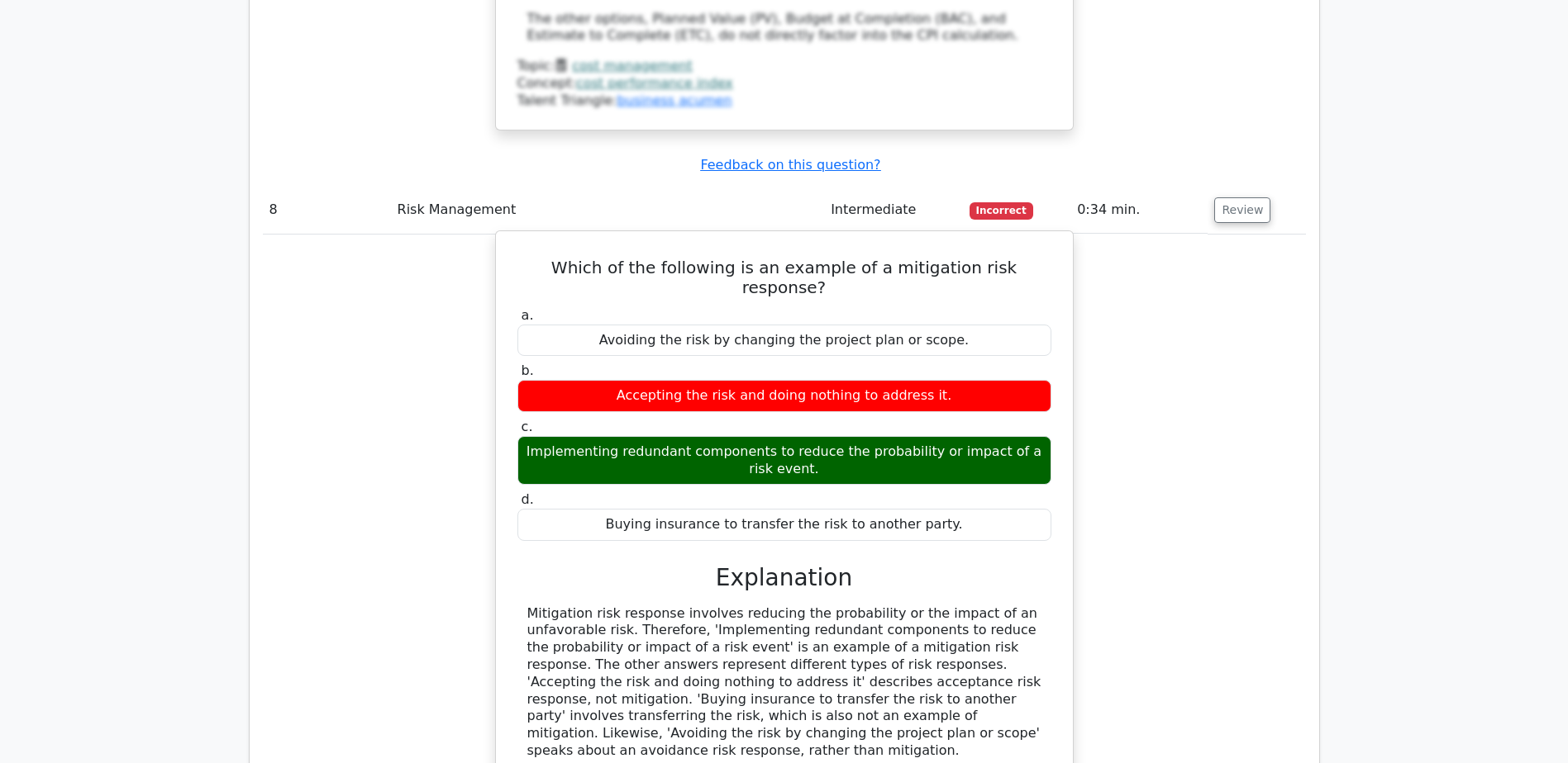
click at [647, 606] on div "Mitigation risk response involves reducing the probability or the impact of an …" at bounding box center [784, 683] width 514 height 155
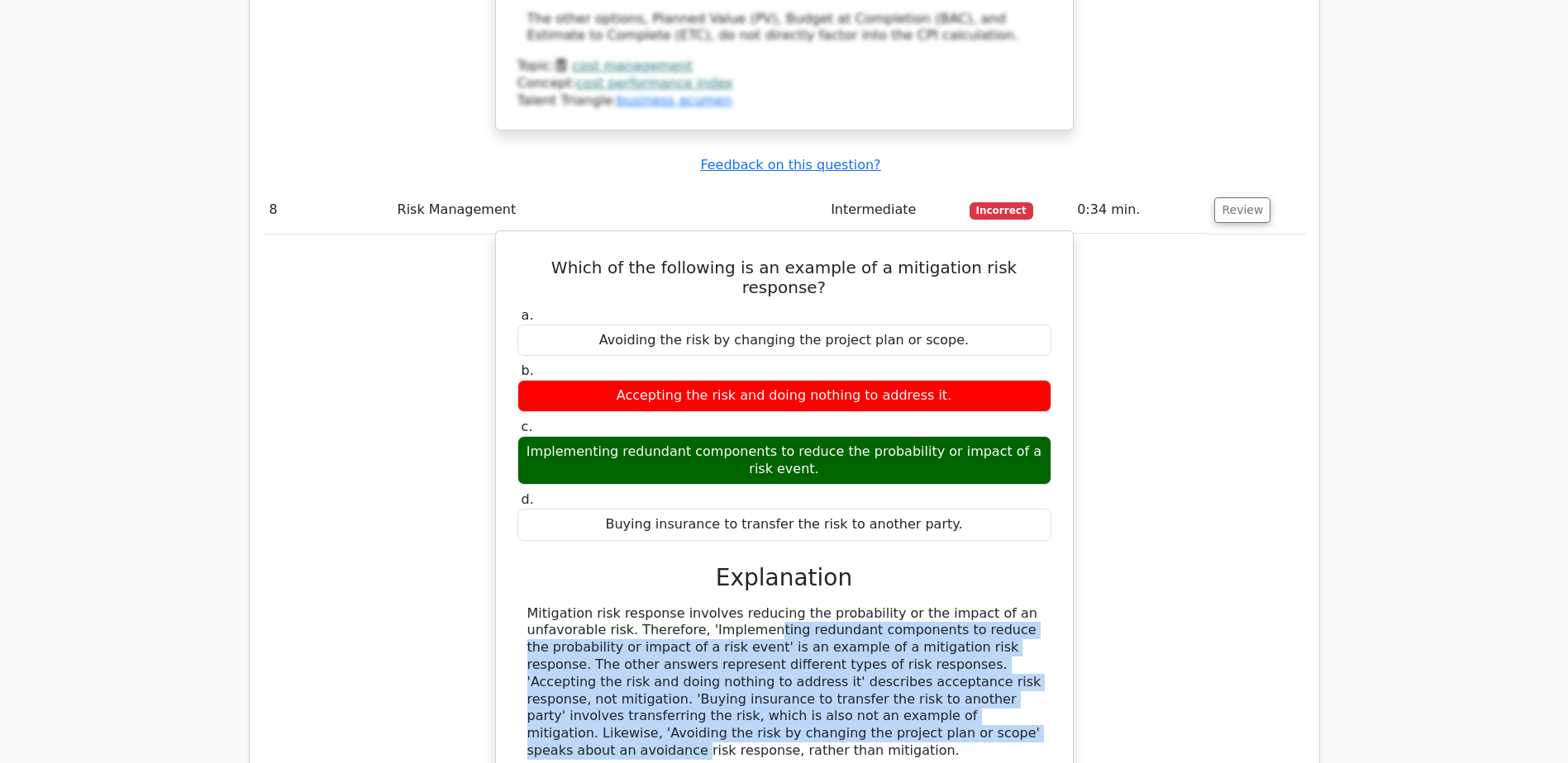
drag, startPoint x: 649, startPoint y: 391, endPoint x: 674, endPoint y: 486, distance: 98.2
click at [674, 606] on div "Mitigation risk response involves reducing the probability or the impact of an …" at bounding box center [784, 683] width 514 height 155
